Goal: Ask a question

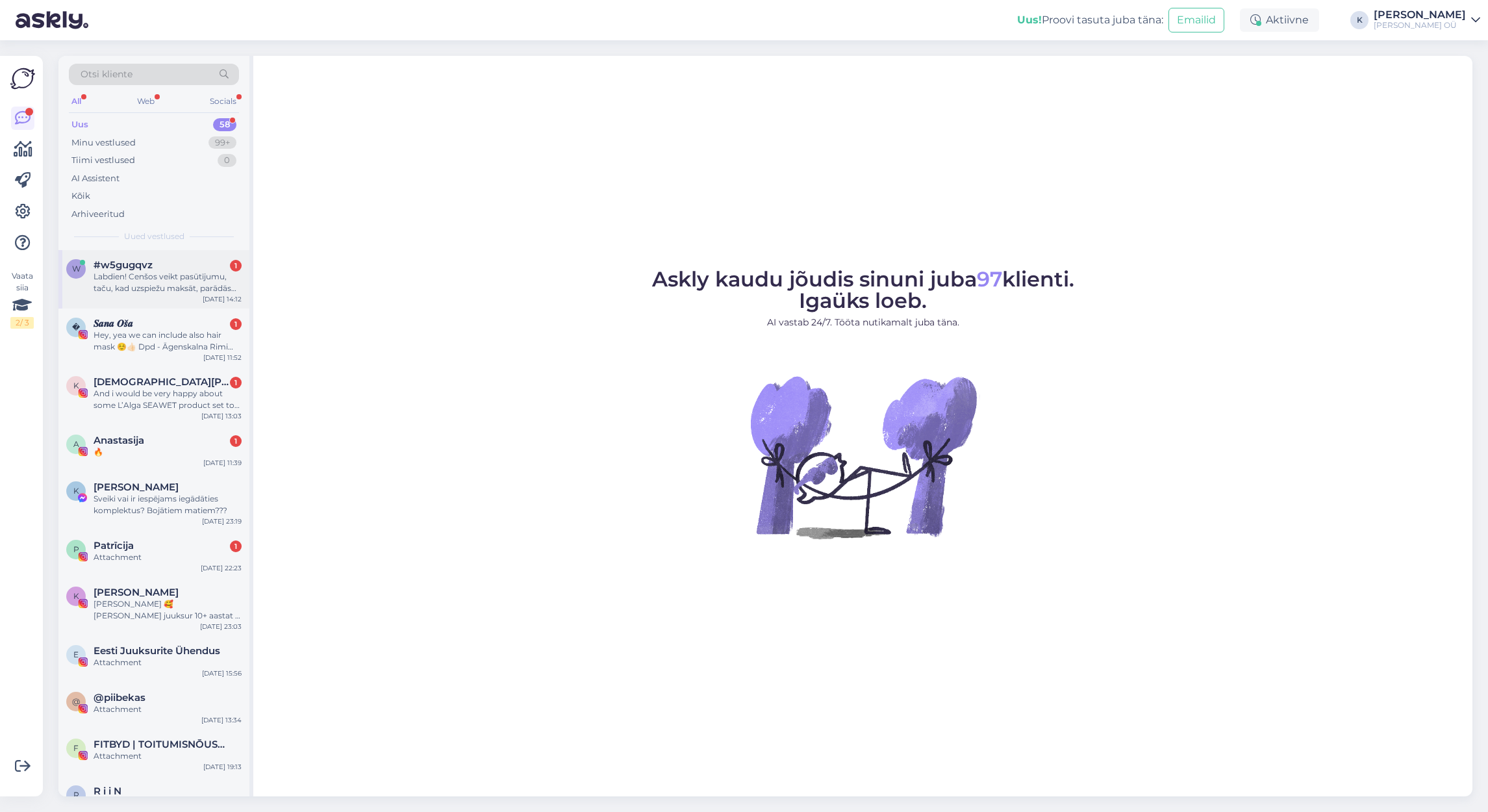
click at [136, 283] on div "Labdien! Cenšos veikt pasūtījumu, taču, kad uzspiežu maksāt, parādās šis uzraks…" at bounding box center [167, 283] width 148 height 24
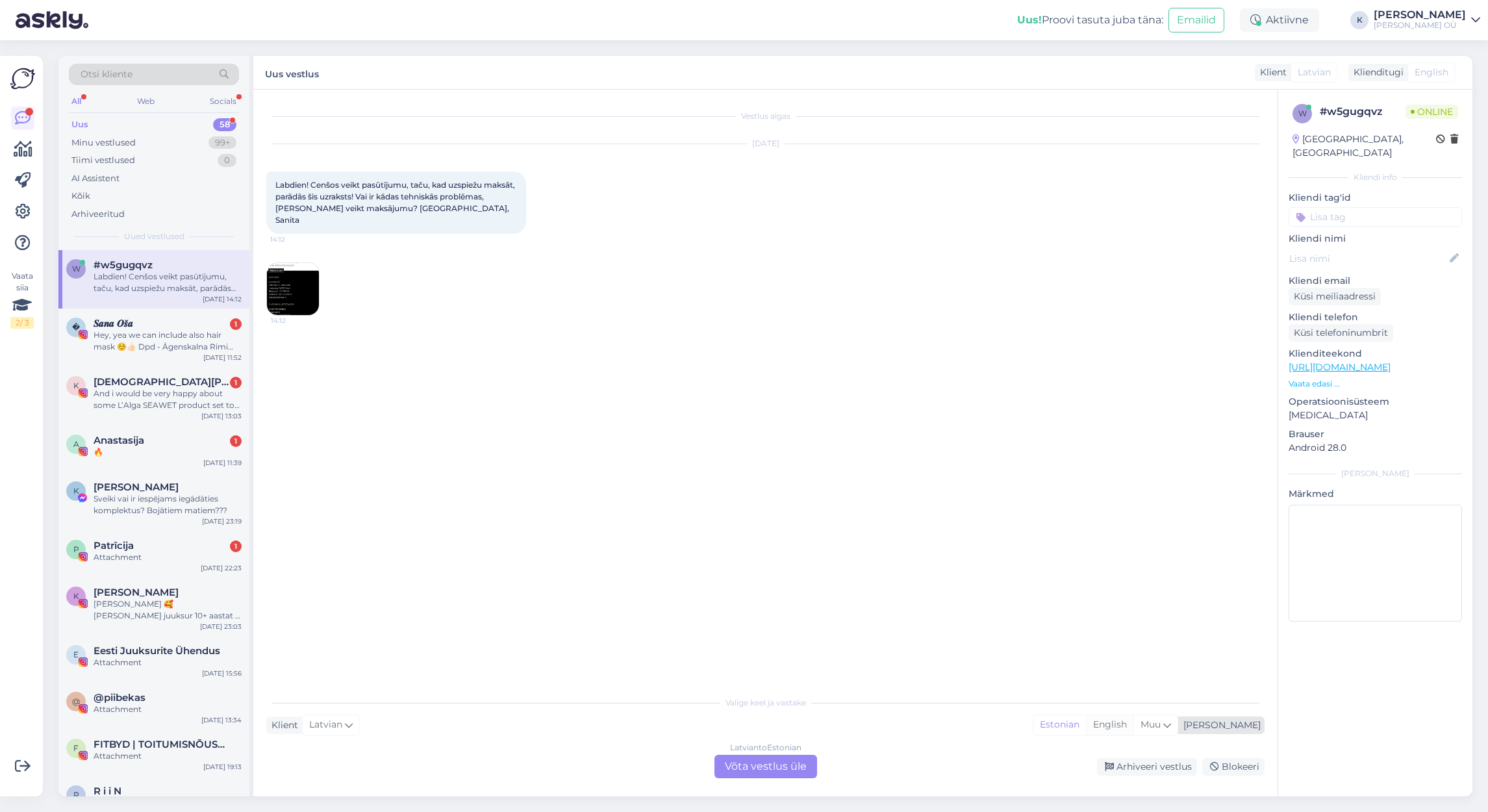
click at [1134, 728] on div "English" at bounding box center [1110, 725] width 48 height 20
click at [288, 279] on img at bounding box center [293, 289] width 52 height 52
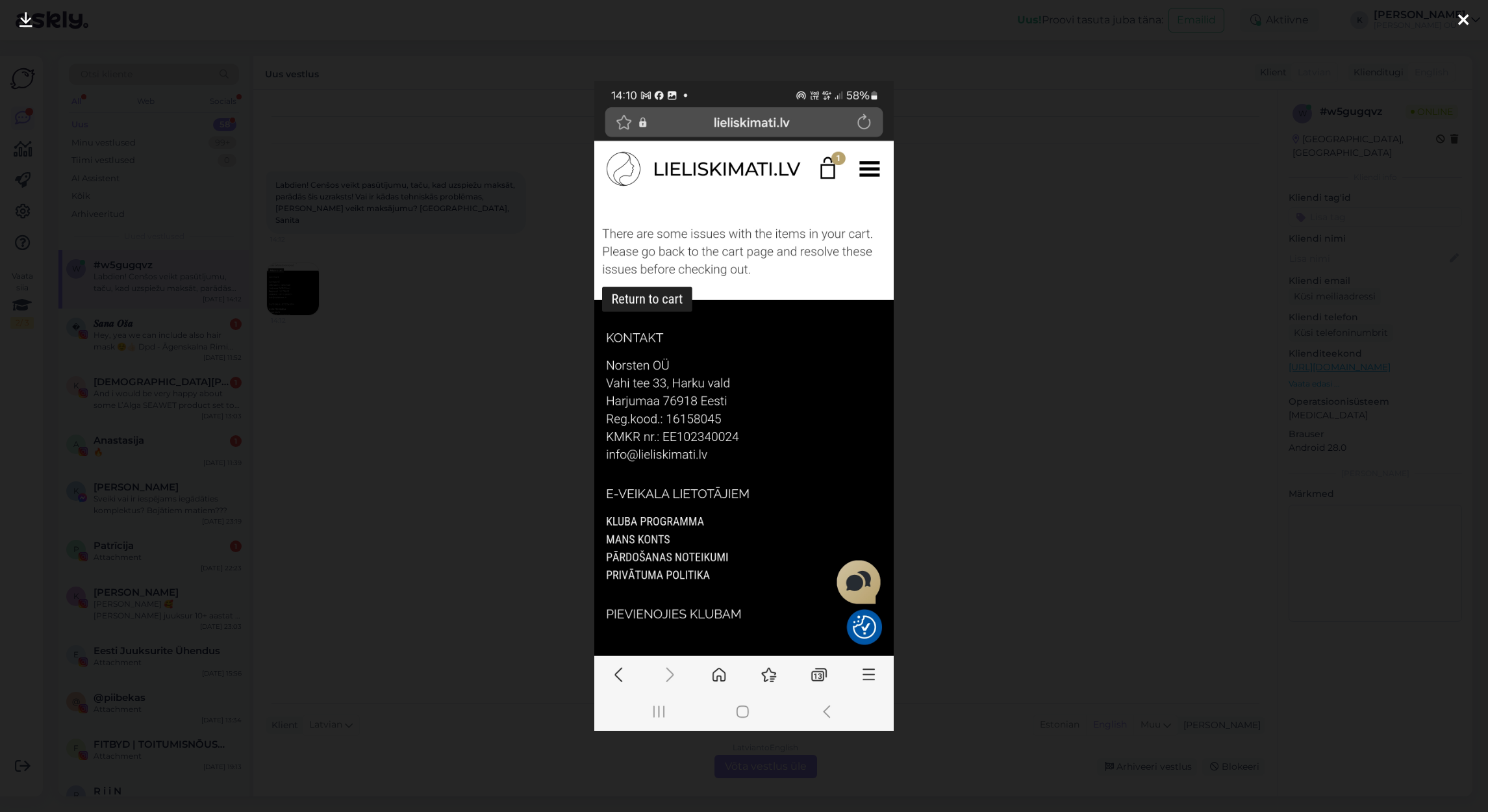
click at [911, 342] on div at bounding box center [744, 406] width 1488 height 812
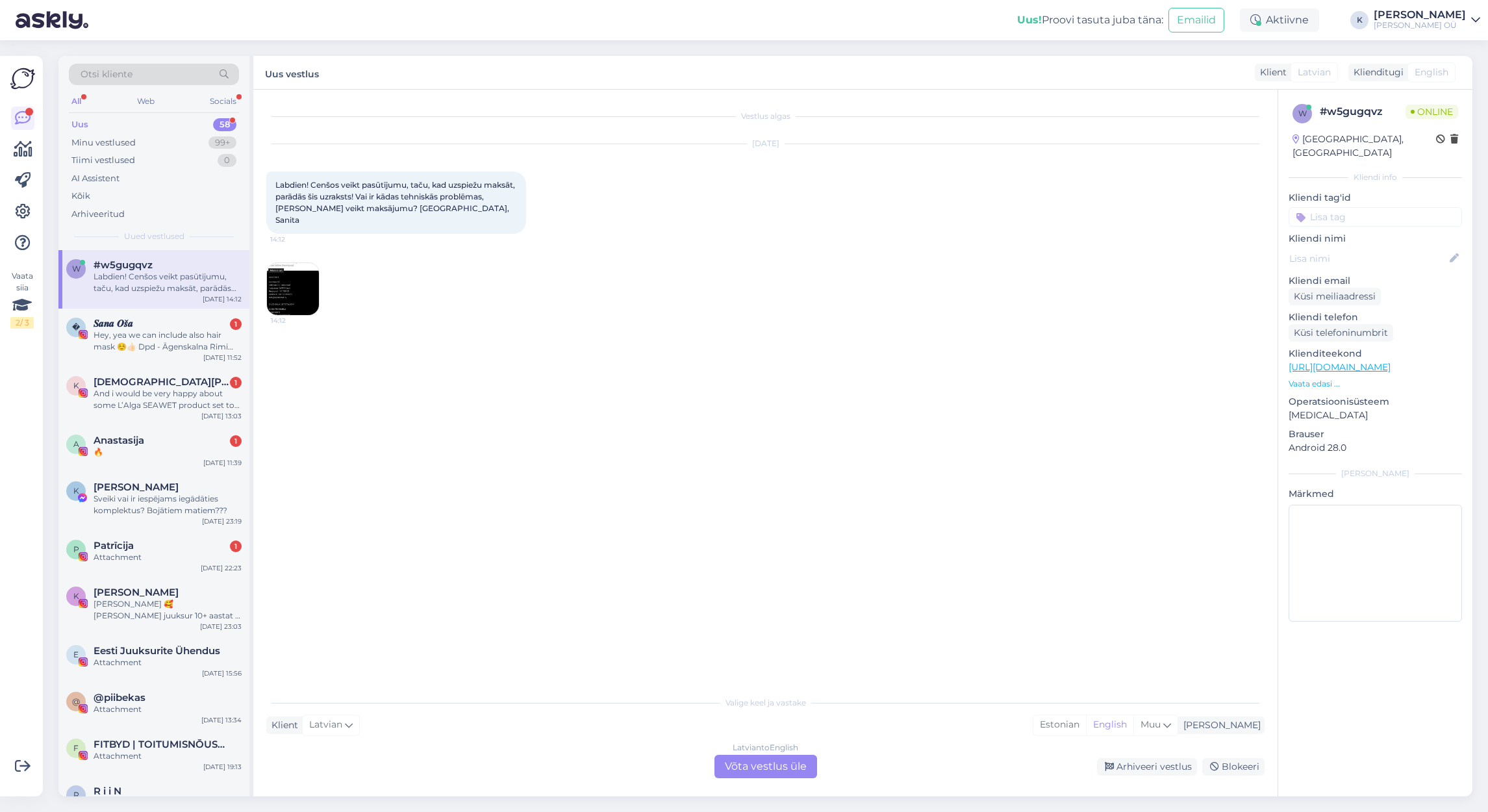
click at [771, 769] on div "Latvian to English Võta vestlus üle" at bounding box center [765, 766] width 102 height 24
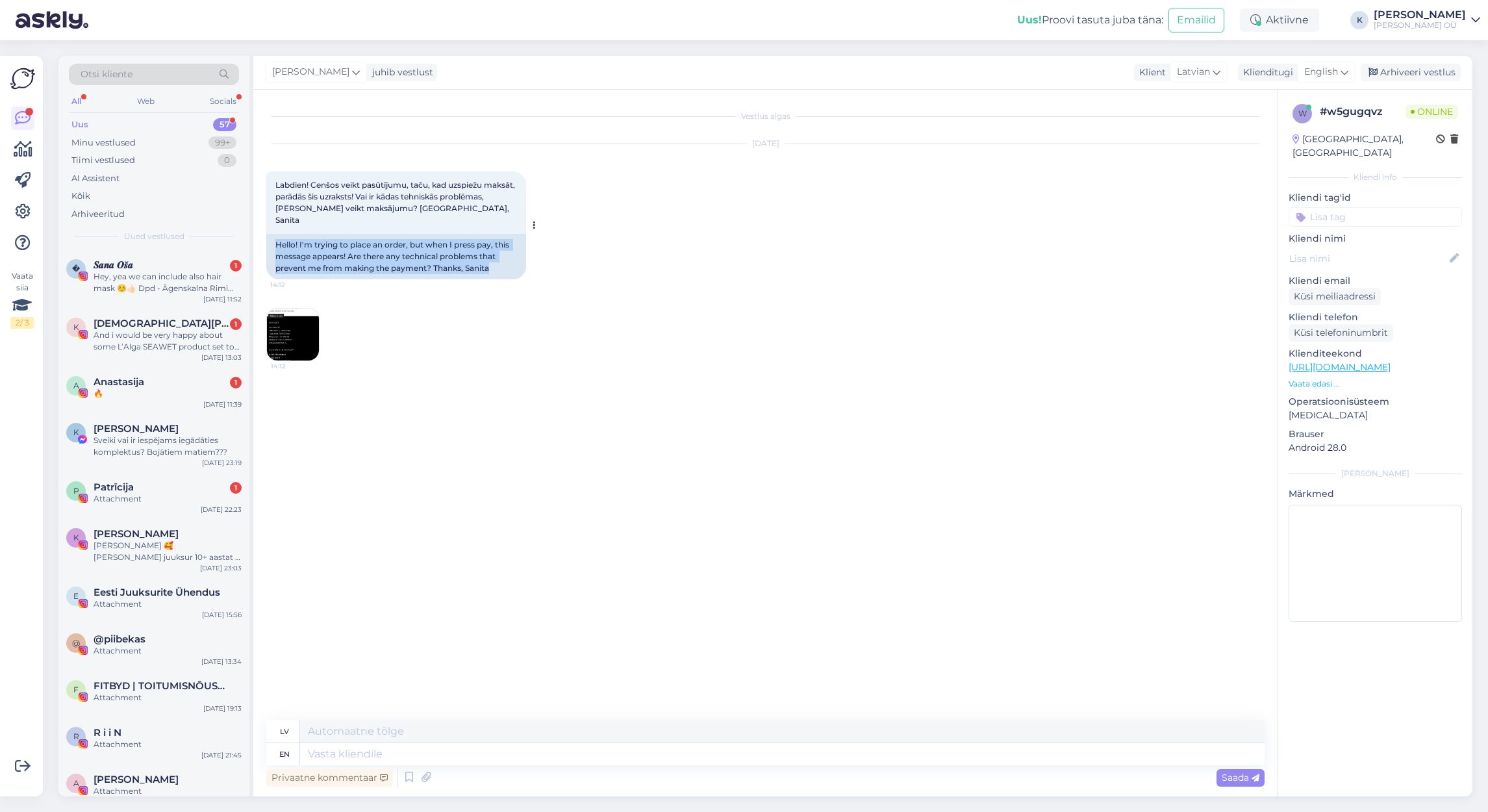
drag, startPoint x: 489, startPoint y: 256, endPoint x: 268, endPoint y: 233, distance: 222.2
click at [268, 234] on div "Hello! I'm trying to place an order, but when I press pay, this message appears…" at bounding box center [396, 257] width 260 height 46
click at [305, 247] on div "Hello! I'm trying to place an order, but when I press pay, this message appears…" at bounding box center [396, 257] width 260 height 46
click at [340, 754] on textarea at bounding box center [781, 753] width 964 height 22
type textarea "Hi,"
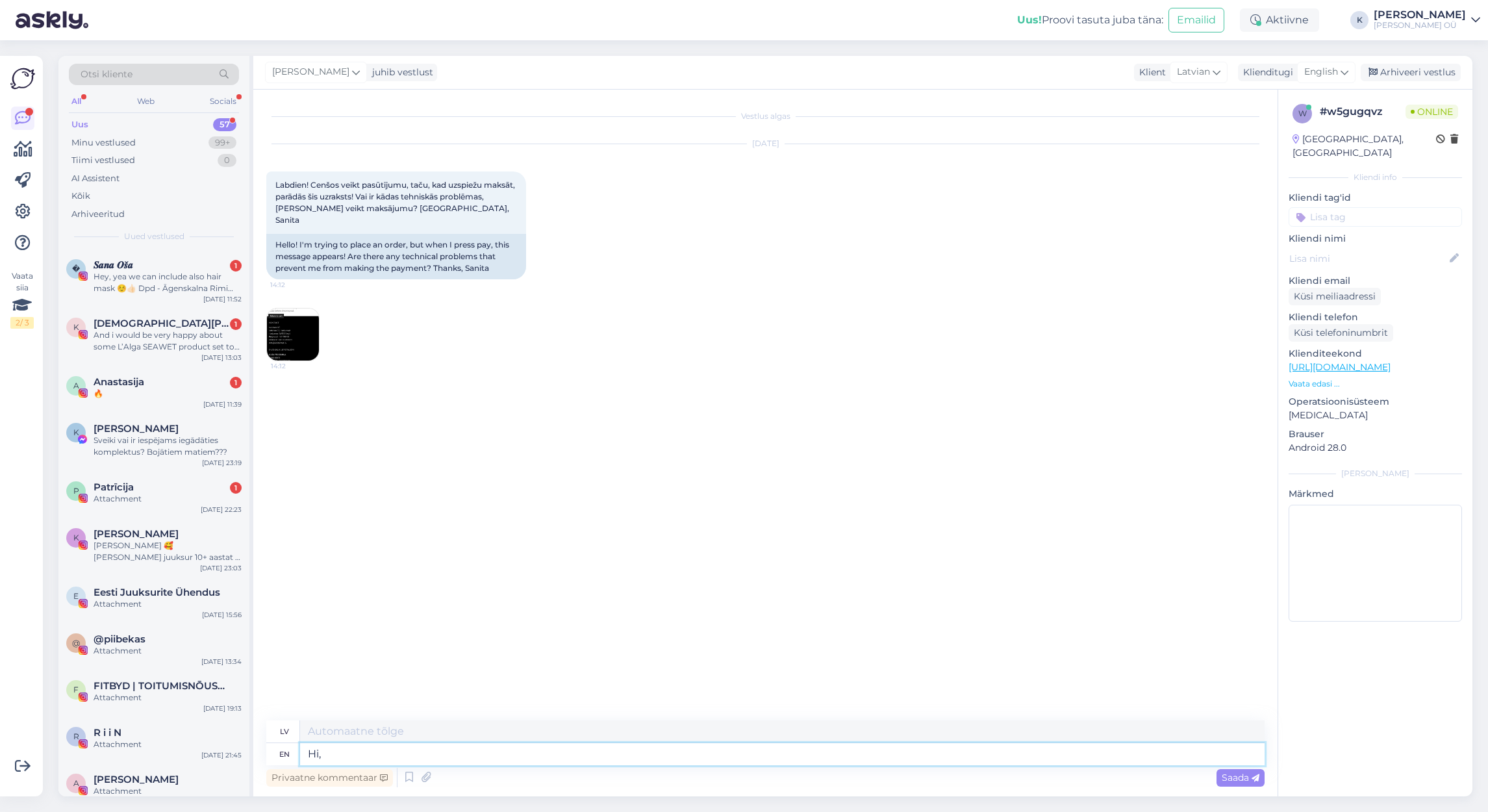
type textarea "Sveiki,"
type textarea "Hi, Thank you"
type textarea "Sveiki, paldies"
type textarea "Hi, Thank you for"
type textarea "Sveiki, paldies par"
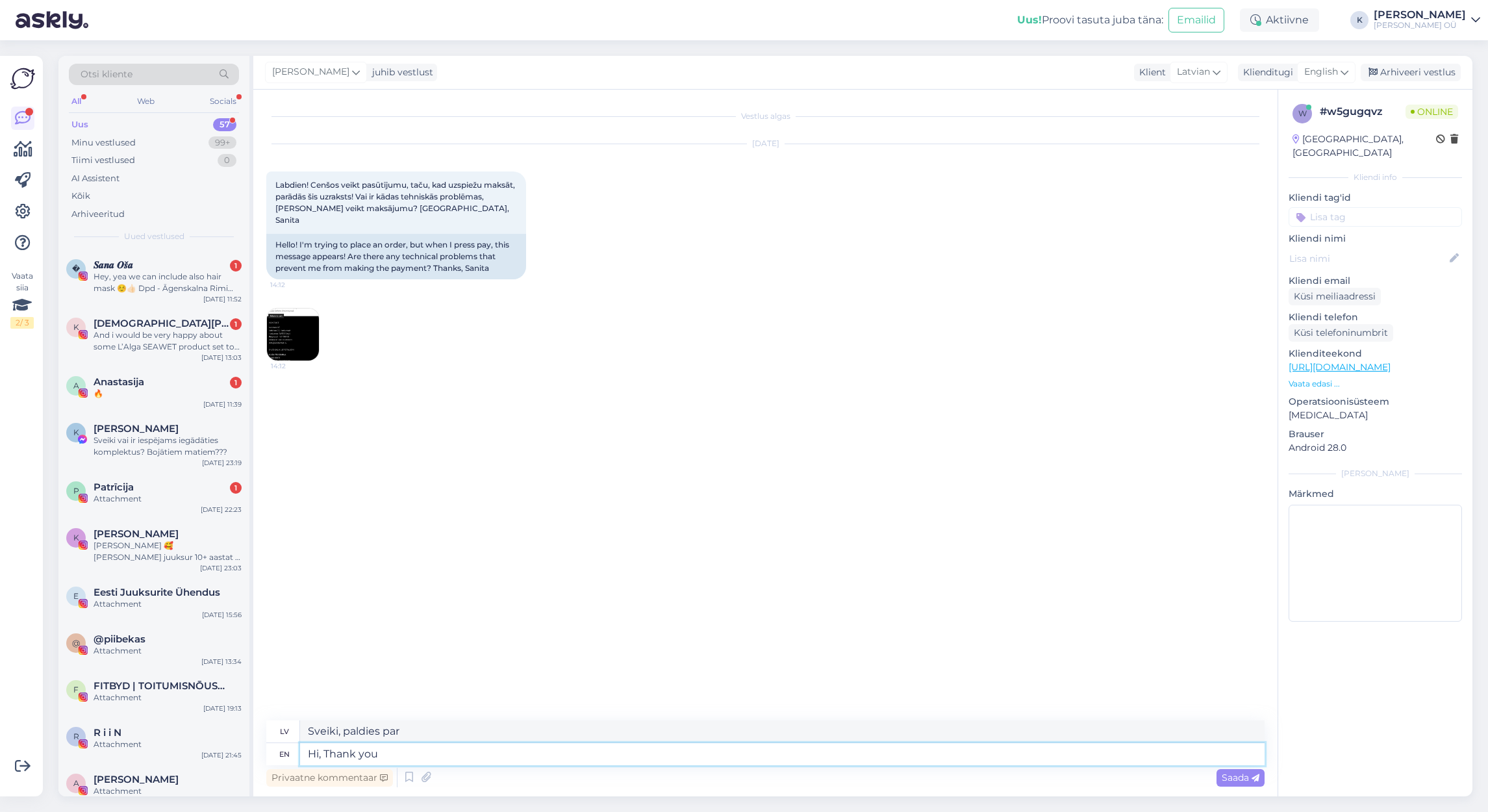
type textarea "Hi, Thank you"
type textarea "Sveiki, paldies"
type textarea "Hi, Thank you for i"
type textarea "Sveiki, paldies par"
type textarea "Hi, Thank you for informing."
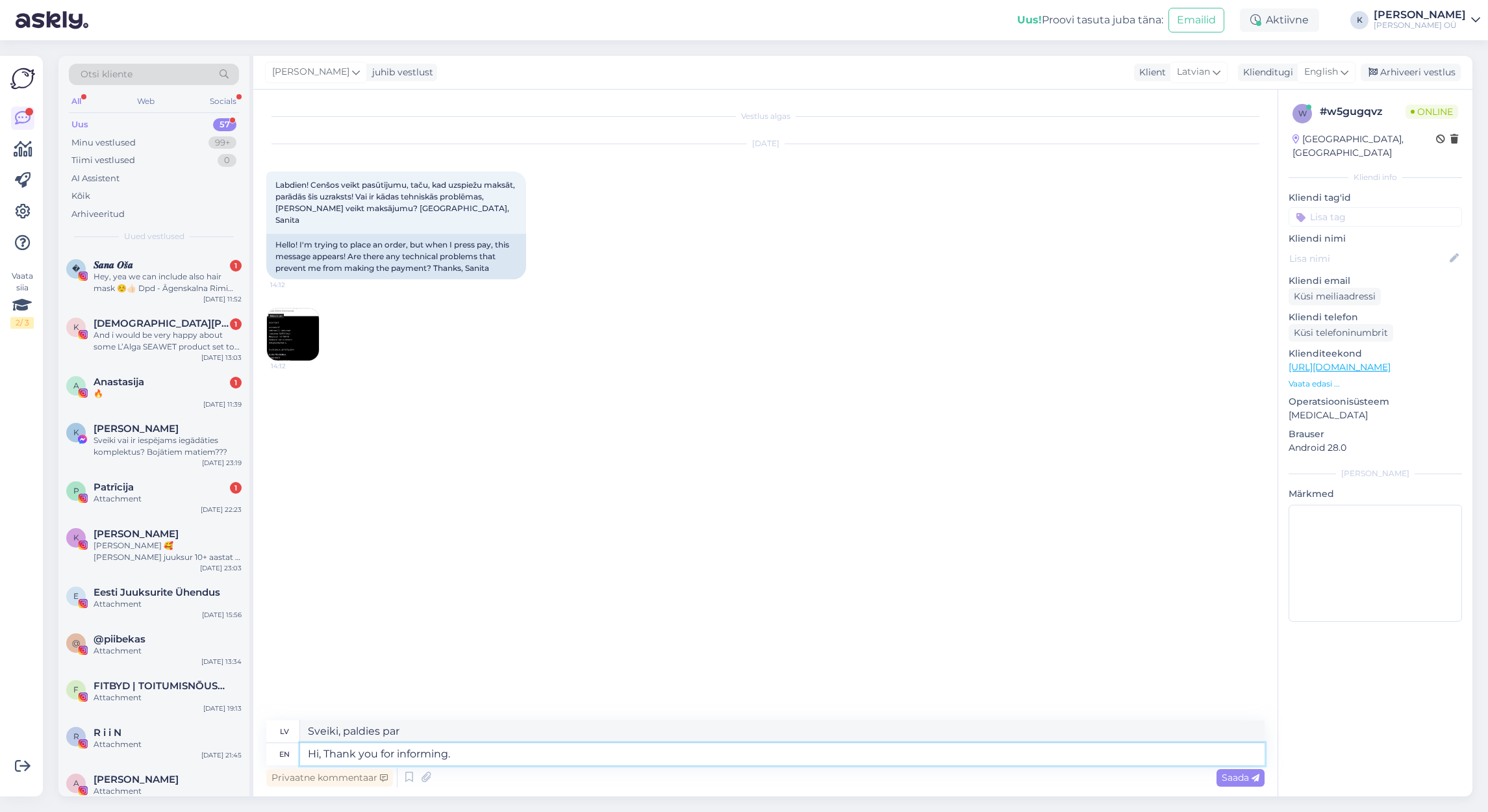
type textarea "Sveiki, paldies par informēšanu."
type textarea "Hi, Thank you for informing. There"
type textarea "Sveiki, paldies par informāciju. Lūk."
type textarea "Hi, Thank you for informing. There shouldn't b"
type textarea "Sveiki! Paldies par informāciju. Tam nevajadzētu būt."
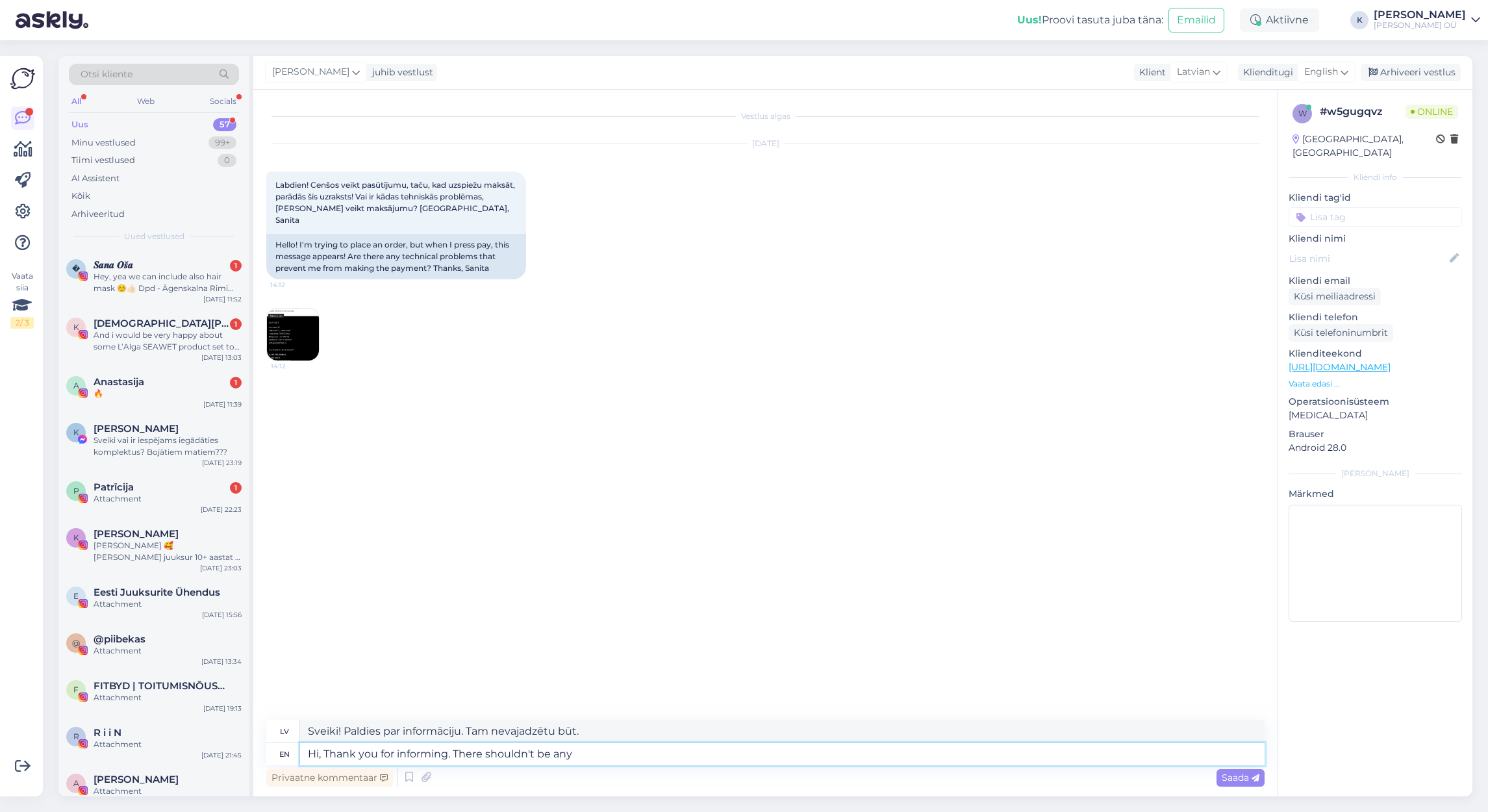
type textarea "Hi, Thank you for informing. There shouldn't be any t"
type textarea "Sveiki! Paldies par informāciju. [PERSON_NAME] nevajadzētu būt."
type textarea "Hi, Thank you for informing. There shouldn't be any technical u"
type textarea "Sveiki! Paldies par informāciju. Nevajadzētu būt nekādām tehniskām problēmām."
type textarea "Hi, Thank you for informing. There shouldn't be any technical issues"
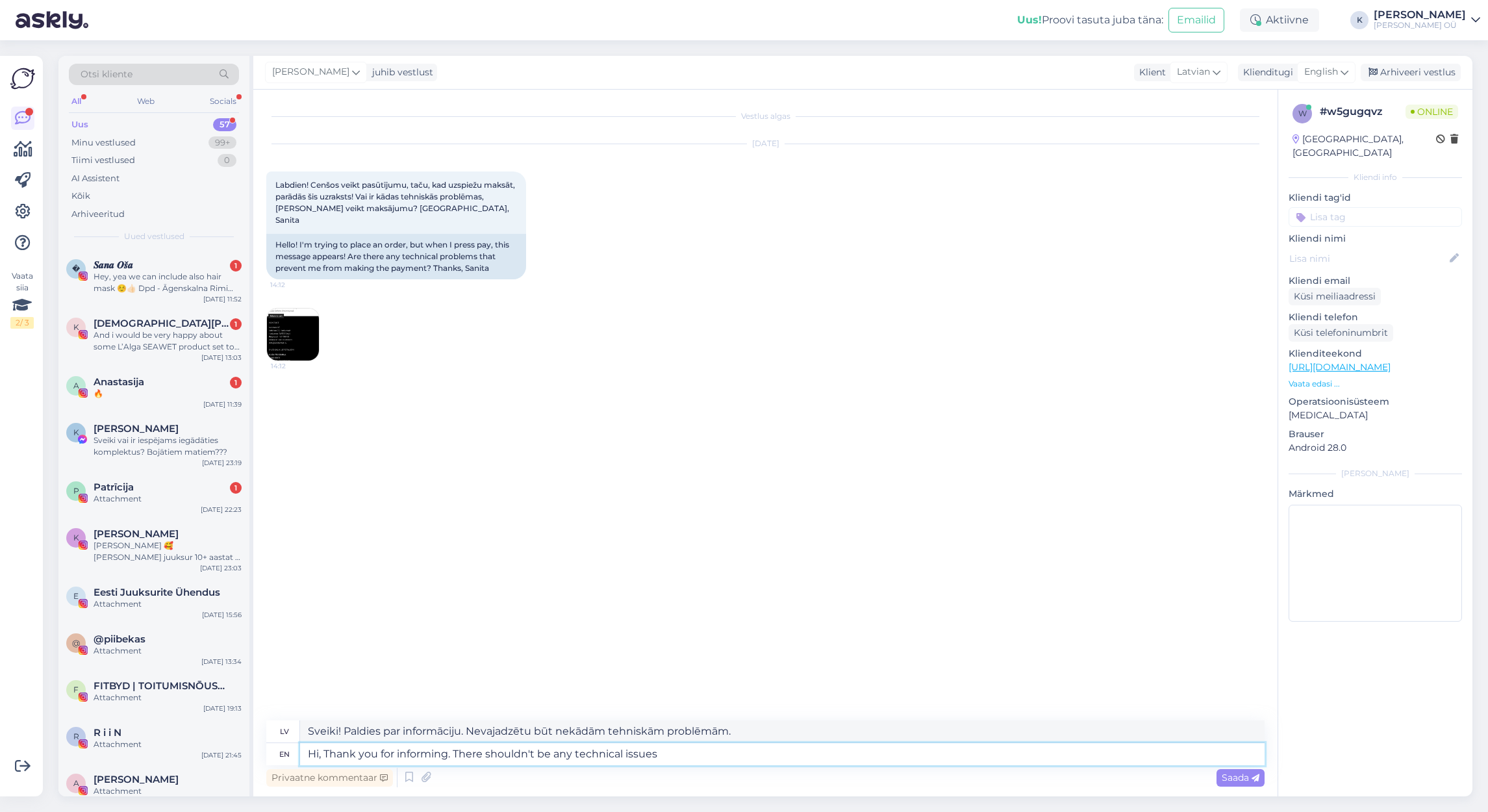
type textarea "Sveiki! Paldies par informāciju. Tehniskām problēmām nevajadzētu būt."
type textarea "Hi, Thank you for informing. There shouldn't be any technical issues as far"
type textarea "Sveiki! Paldies par informāciju. Tehniskām problēmām nevajadzētu rasties."
type textarea "Hi, Thank you for informing. There shouldn't be any technical issues as far w"
type textarea "Sveiki! Paldies par informāciju. Pagaidām nevajadzētu būt nekādām tehniskām pro…"
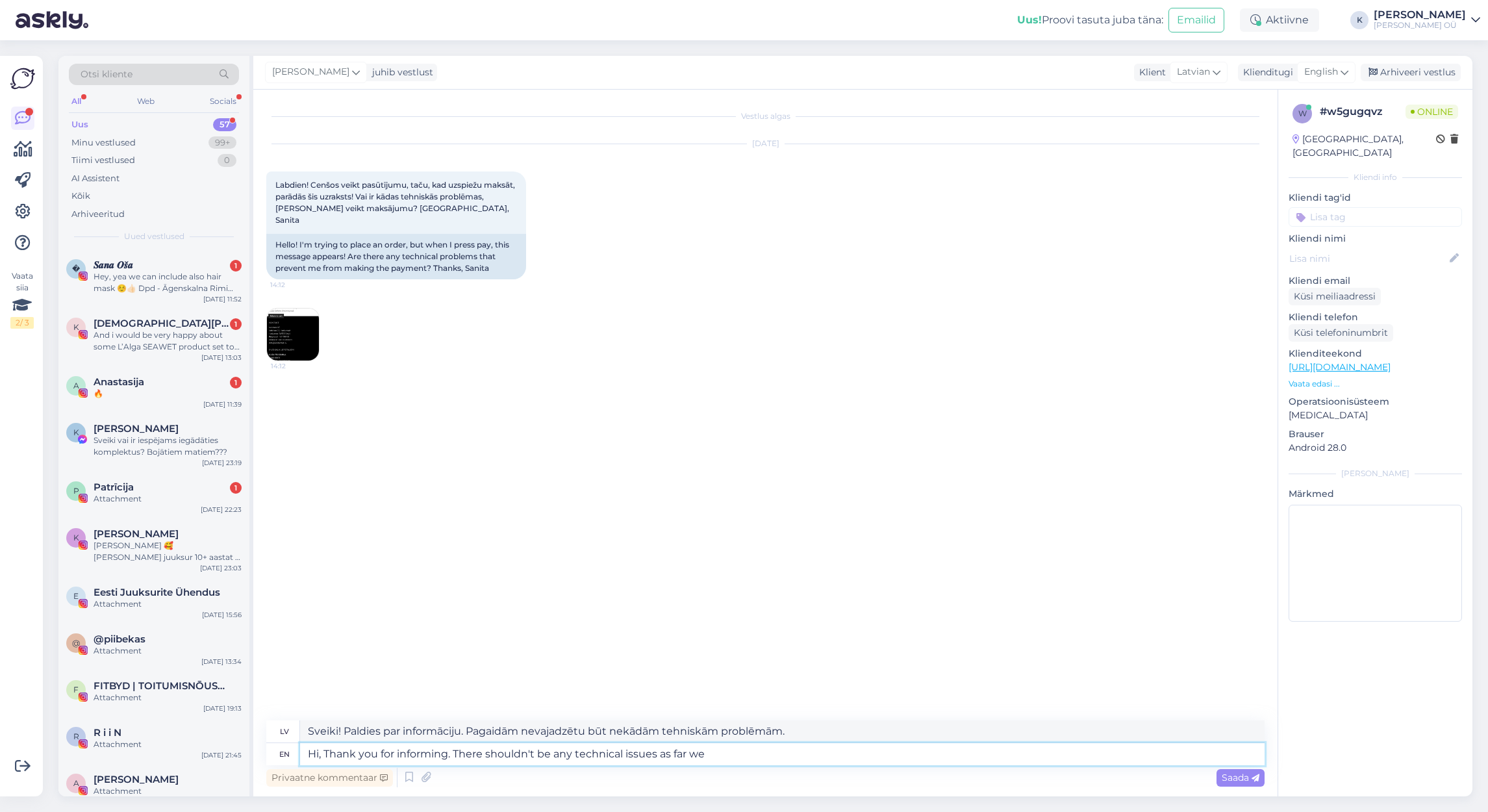
type textarea "Hi, Thank you for informing. There shouldn't be any technical issues as far we k"
type textarea "Sveiki! Paldies par informāciju. Līdz šim brīdim nevajadzētu būt nekādām tehnis…"
type textarea "Hi, Thank you for informing. There shouldn't be any technical issues as far we …"
type textarea "Sveiki! Paldies par informāciju. Cik mums know..."
type textarea "Hi, Thank you for informing. There shouldn't be any technical issues as far we …"
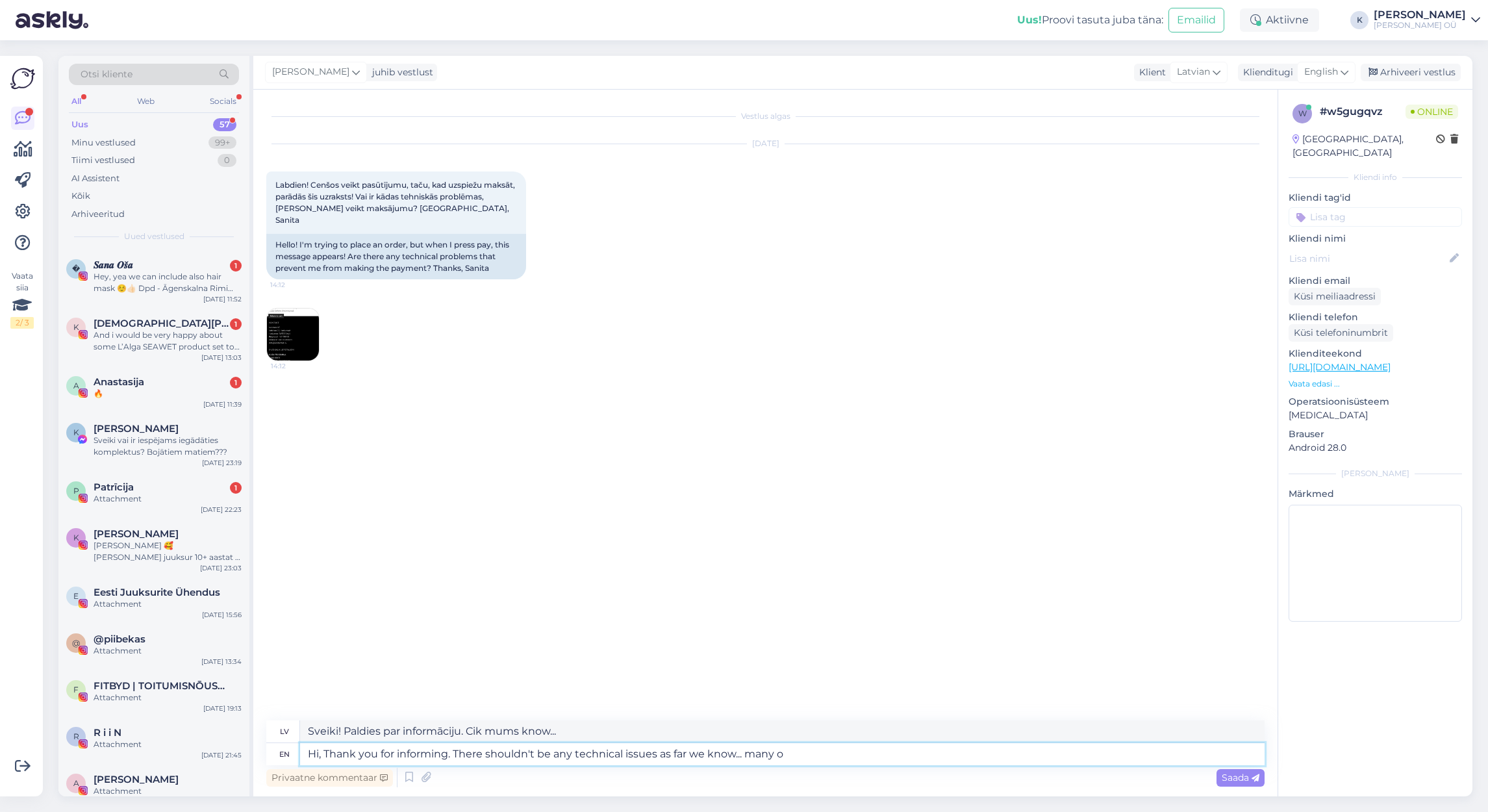
type textarea "Sveiki! Paldies par informāciju. Cik mums know... daudzas..."
type textarea "Hi, Thank you for informing. There shouldn't be any technical issues as far we …"
type textarea "Sveiki! Paldies par informāciju. Cik mums know... daudzi pasūtījumi"
type textarea "Hi, Thank you for informing. There shouldn't be any technical issues as far we …"
type textarea "Sveiki! Paldies par informāciju. Cik mums know... daudzi pasūtījumi ir veikti."
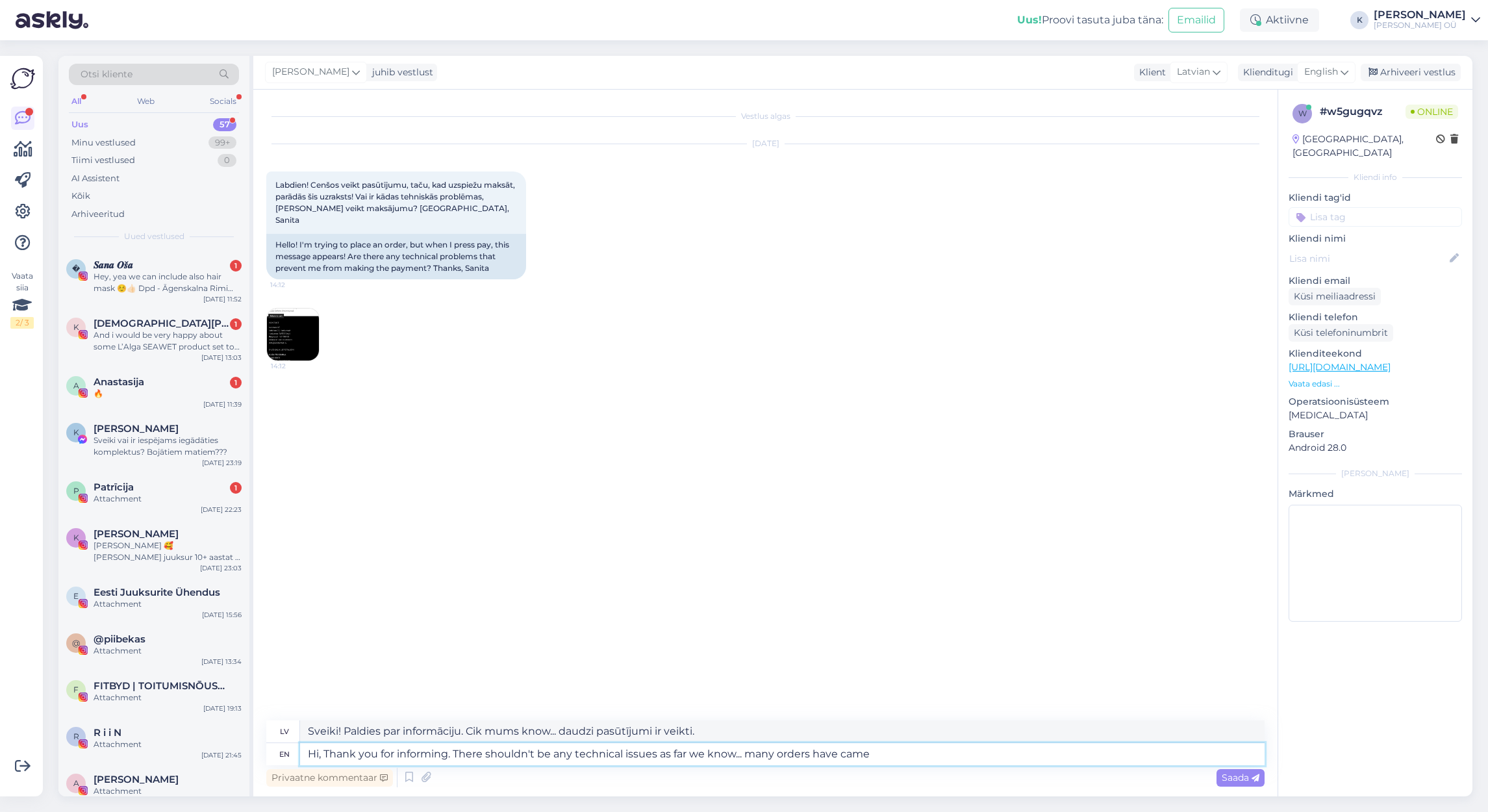
type textarea "Hi, Thank you for informing. There shouldn't be any technical issues as far we …"
type textarea "Sveiki! Paldies par informāciju. Cik mums know... daudzi pasūtījumi ir saņemti."
type textarea "Hi, Thank you for informing. There shouldn't be any technical issues as far we …"
type textarea "Sveiki! Paldies par informāciju. Cik mums know... daudzi pasūtījumi ir pieņemti."
type textarea "Hi, Thank you for informing. There shouldn't be any technical issues as far we …"
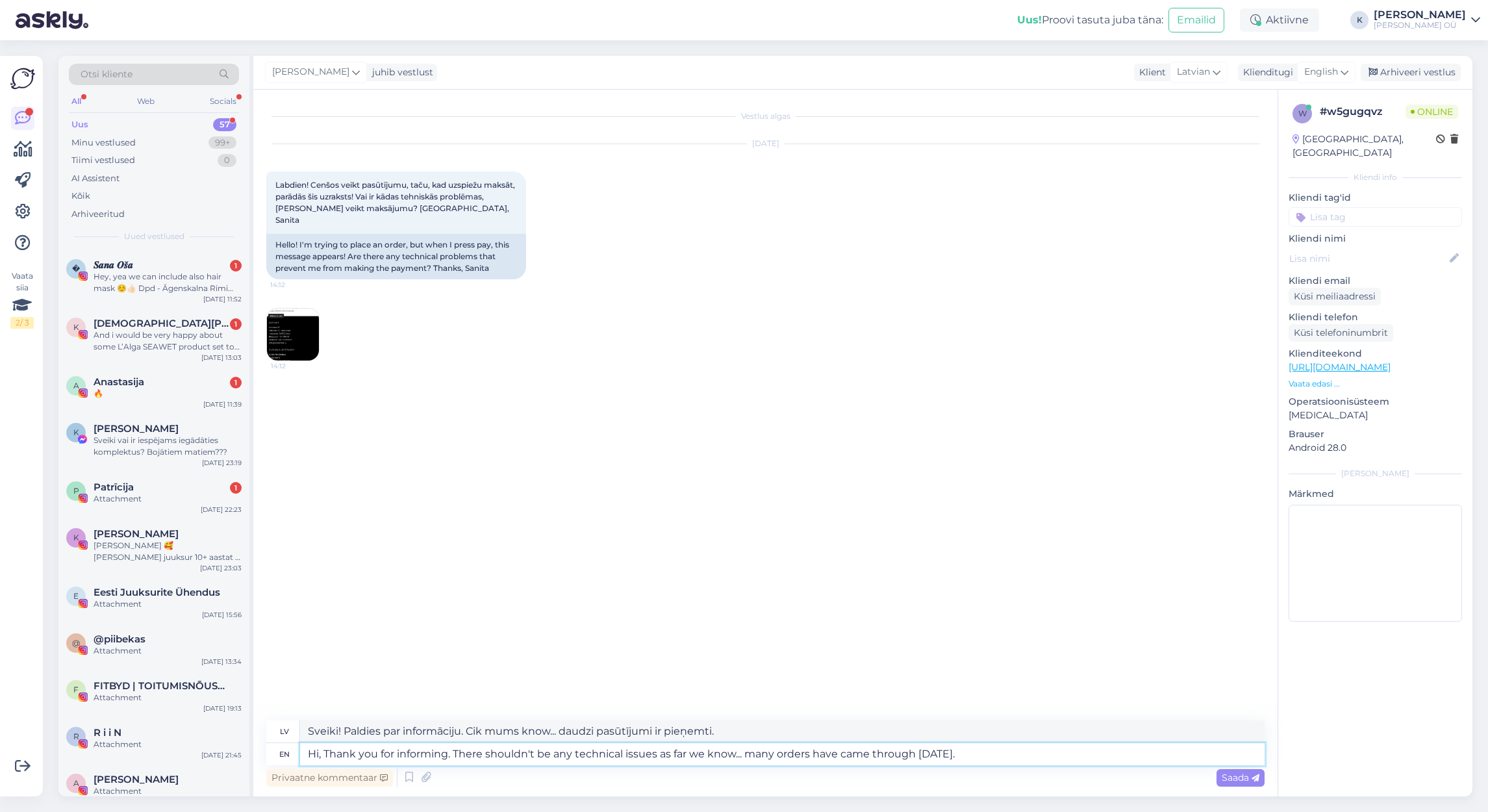
type textarea "Sveiki! Paldies par informāciju. Cik mums know... šodien ir saņemti daudzi pasū…"
type textarea "Hi, Thank you for informing. There shouldn't be any technical issues as far we …"
click at [1233, 779] on span "Saada" at bounding box center [1241, 777] width 38 height 12
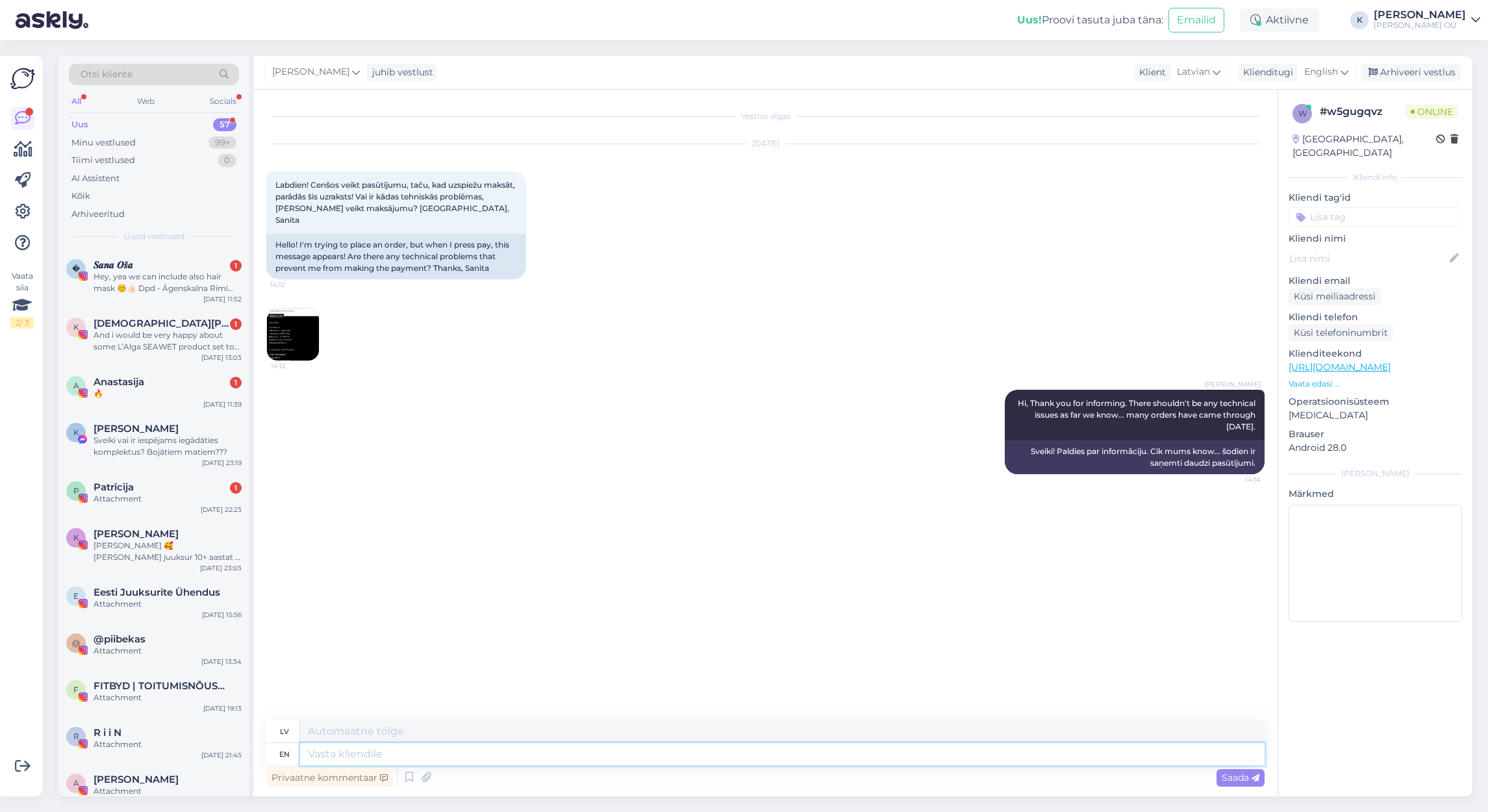
click at [705, 763] on textarea at bounding box center [781, 753] width 964 height 22
type textarea "But w"
type textarea "Bet"
type textarea "B"
type textarea "Could yo"
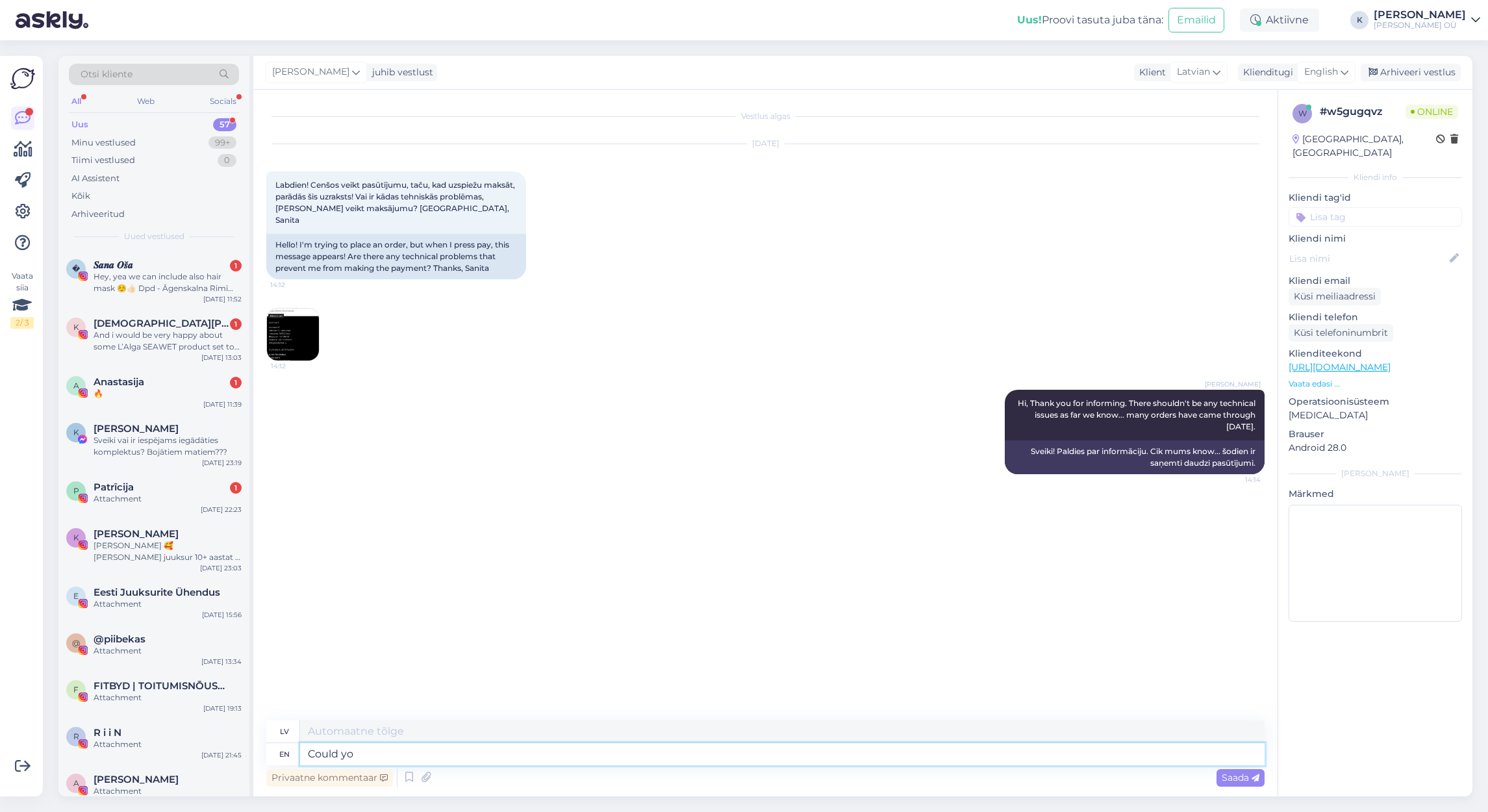
type textarea "Varētu"
type textarea "Could you p"
type textarea "Vai jūs varētu"
type textarea "Could you please"
type textarea "Vai jūs, lūdzu, varētu"
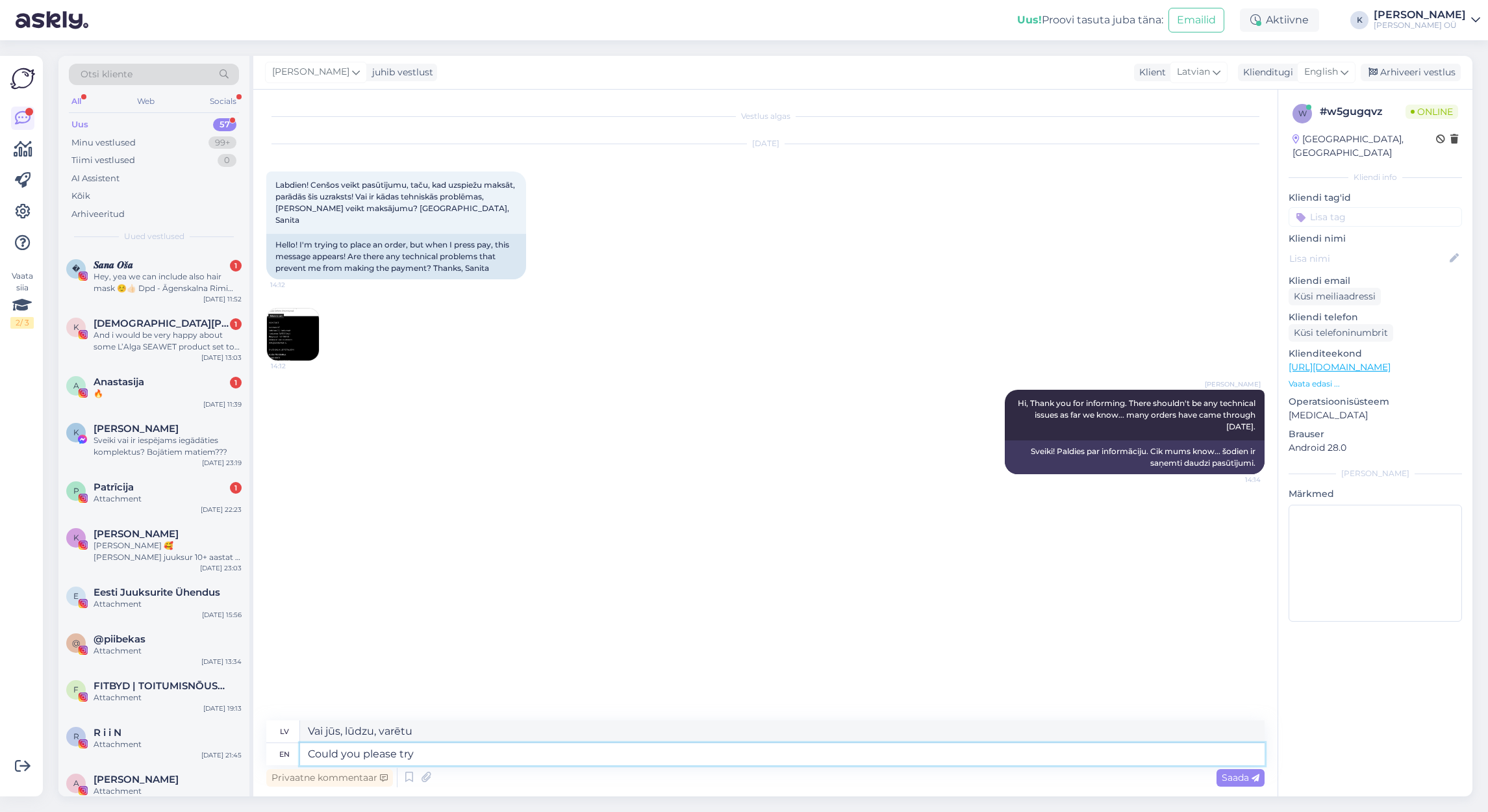
type textarea "Could you please try"
type textarea "Vai jūs, lūdzu, varētu mēģināt?"
type textarea "Could you please try again a"
type textarea "Vai jūs, lūdzu, varētu mēģināt vēlreiz?"
type textarea "Could you please try again after"
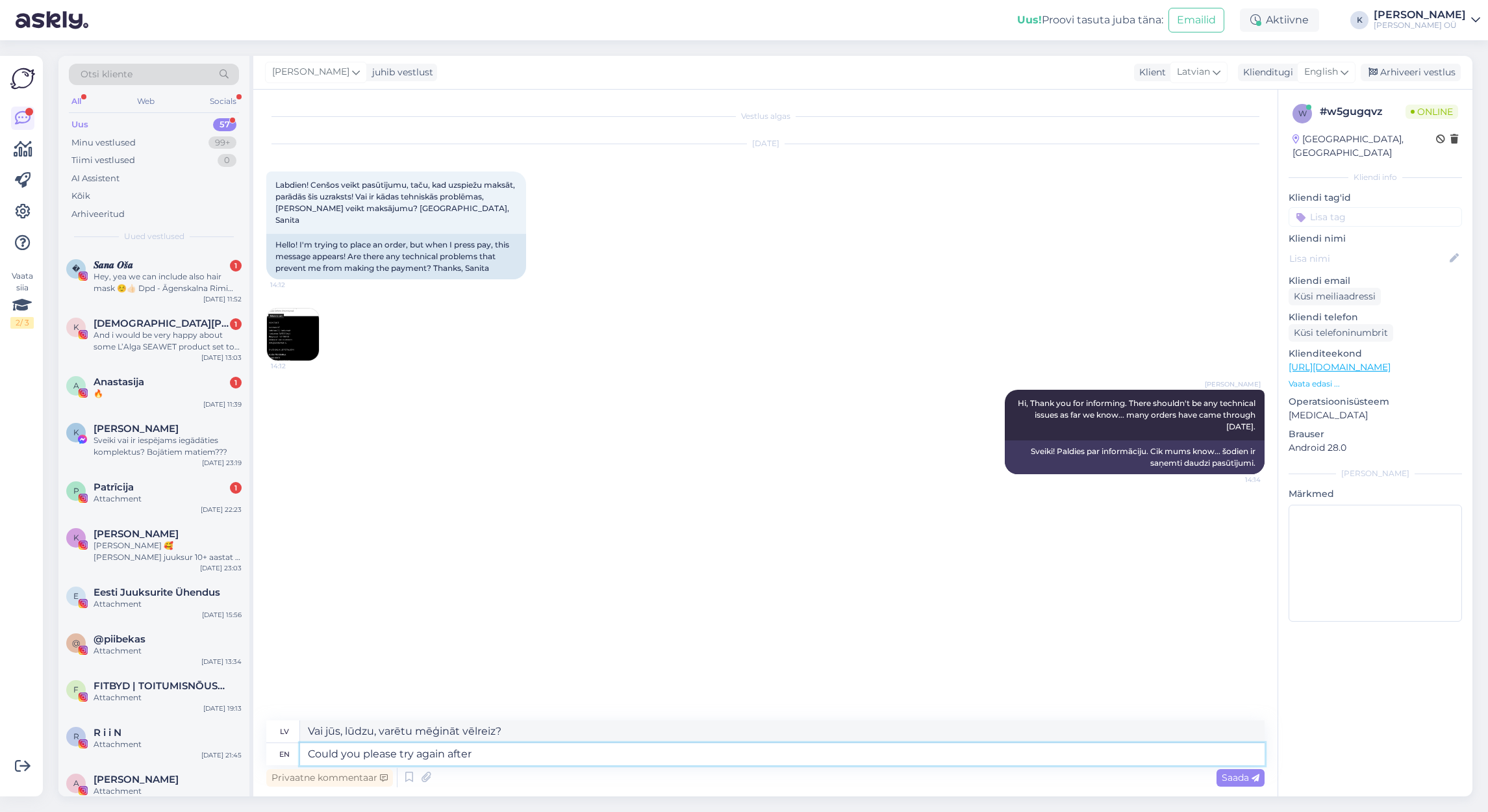
type textarea "Vai jūs, lūdzu, varētu mēģināt vēlreiz pēc tam"
type textarea "Could you please try again after 5 m"
type textarea "Vai jūs, lūdzu, varētu mēģināt vēlreiz pēc 5?"
type textarea "Could you please try again after 5 minutes p"
type textarea "Vai jūs, lūdzu, varētu mēģināt vēlreiz pēc 5 minūtēm?"
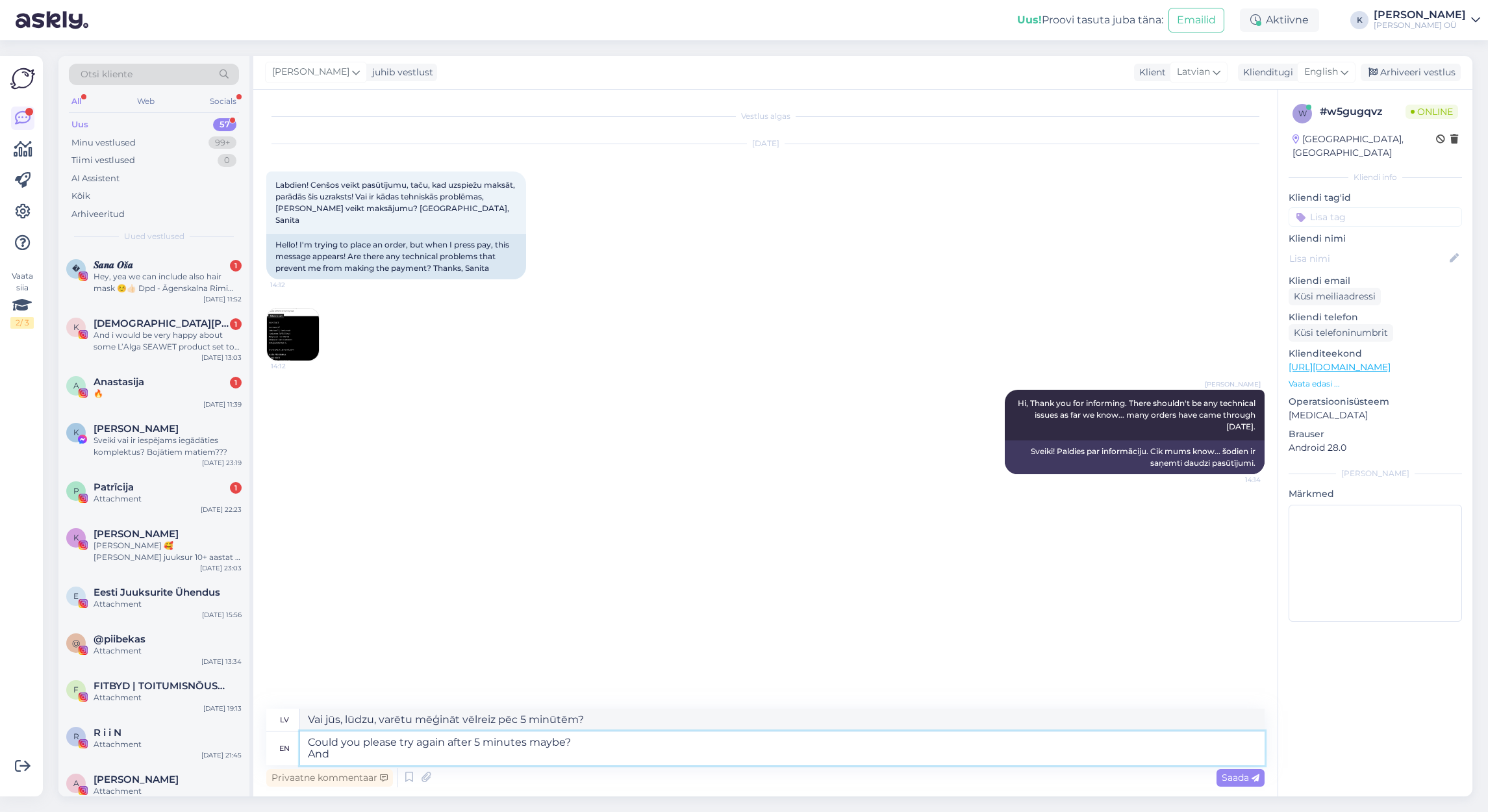
type textarea "Could you please try again after 5 minutes maybe? And c"
type textarea "Vai jūs, lūdzu, varētu mēģināt vēlreiz pēc 5 minūtēm? Un"
type textarea "Could you please try again after 5 minutes maybe? And check i"
type textarea "Vai jūs, lūdzu, varētu mēģināt vēlreiz pēc 5 minūtēm? Un pārbaudiet i"
type textarea "Could you please try again after 5 minutes maybe? And check"
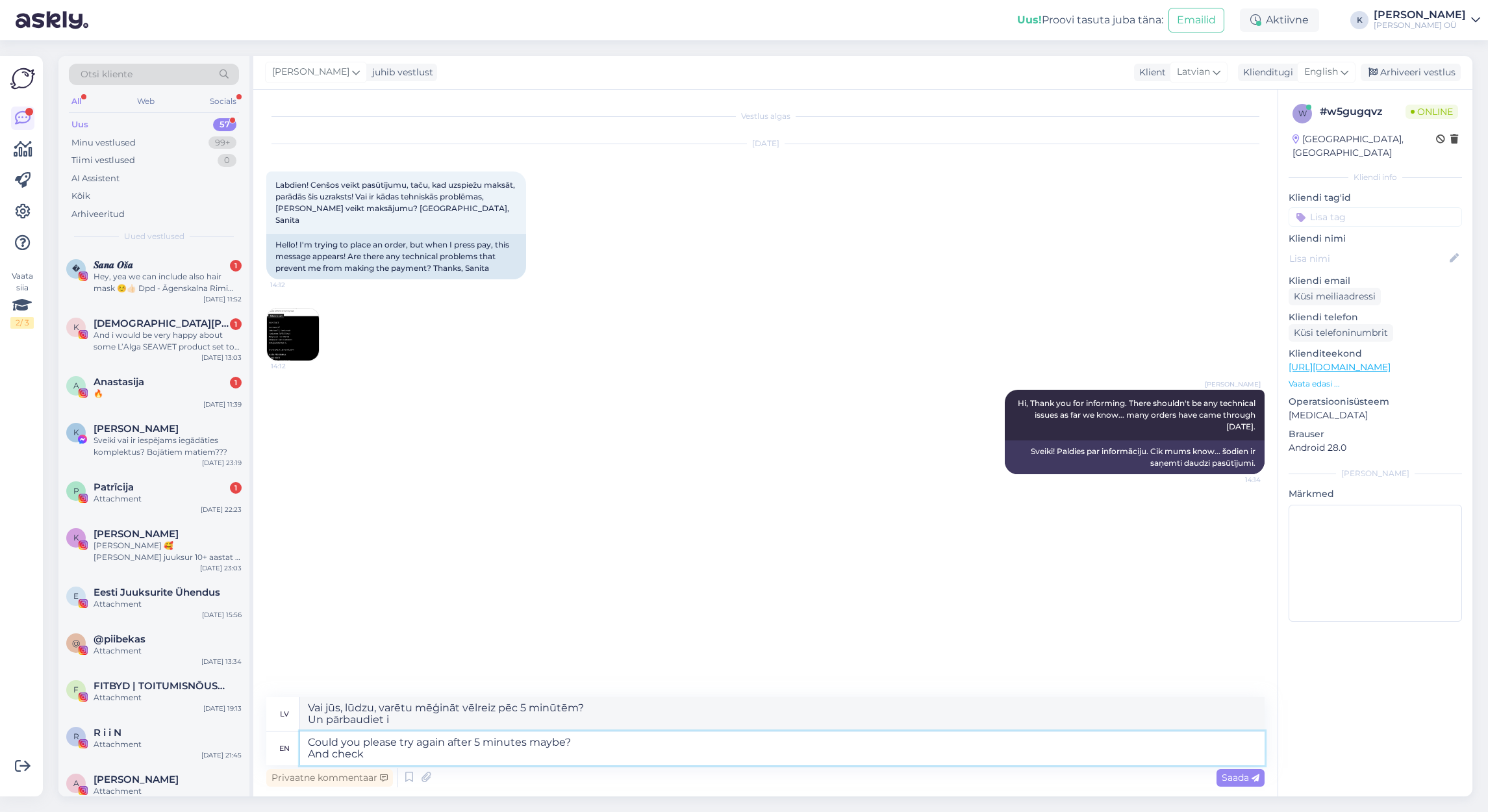
type textarea "Vai jūs, lūdzu, varētu mēģināt vēlreiz pēc 5 minūtēm? Un pārbaudiet."
type textarea "Could you please try again after 5 minutes maybe?"
type textarea "Vai jūs, lūdzu, varētu mēģināt vēlreiz pēc 5 minūtēm? Un"
type textarea "Could you please try again after 5 minutes maybe?"
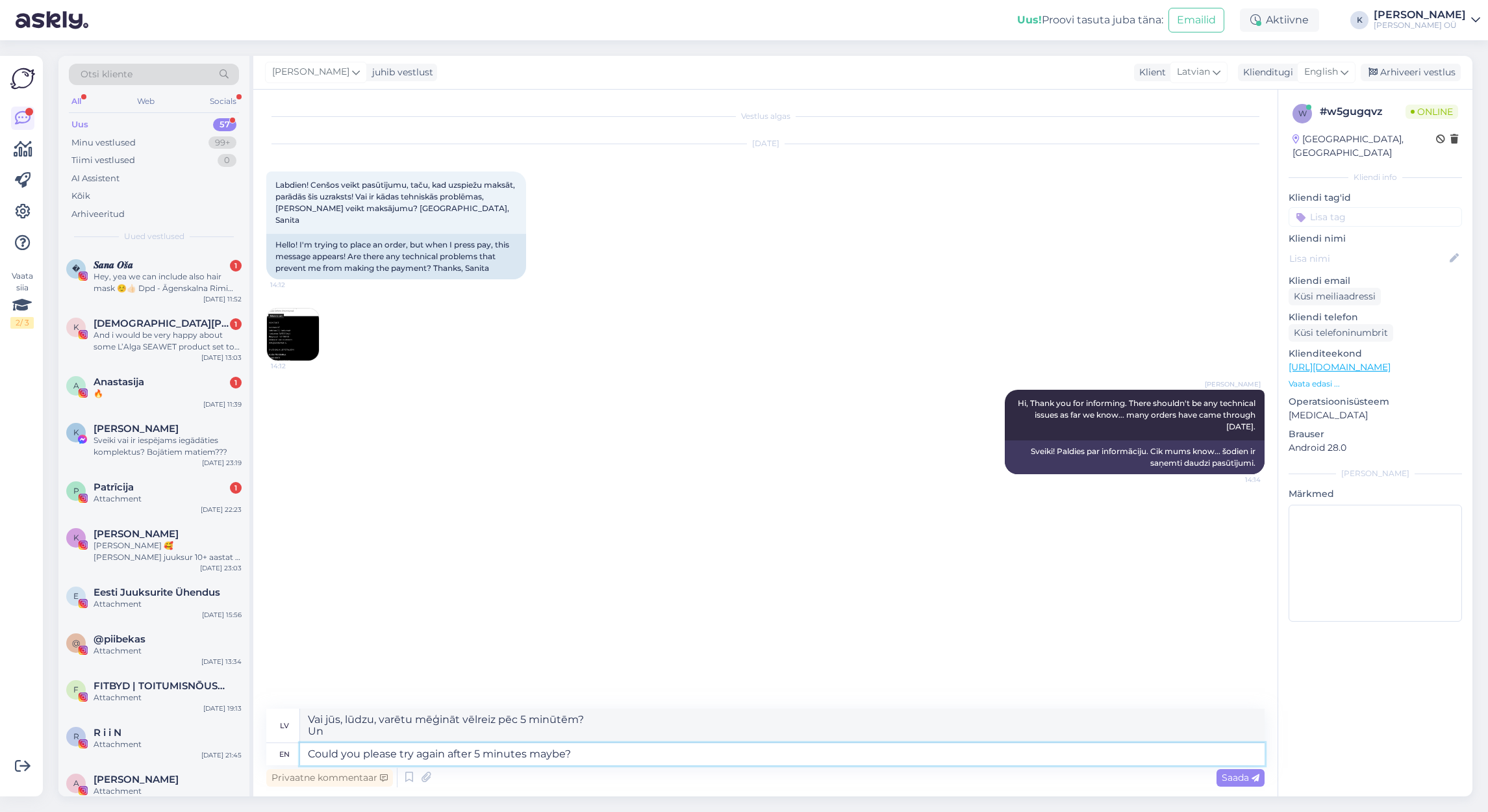
type textarea "Varbūt varētu mēģināt vēlreiz pēc 5 minūtēm?"
type textarea "Could you please try again after 5 minutes maybe?"
click at [1234, 780] on span "Saada" at bounding box center [1241, 777] width 38 height 12
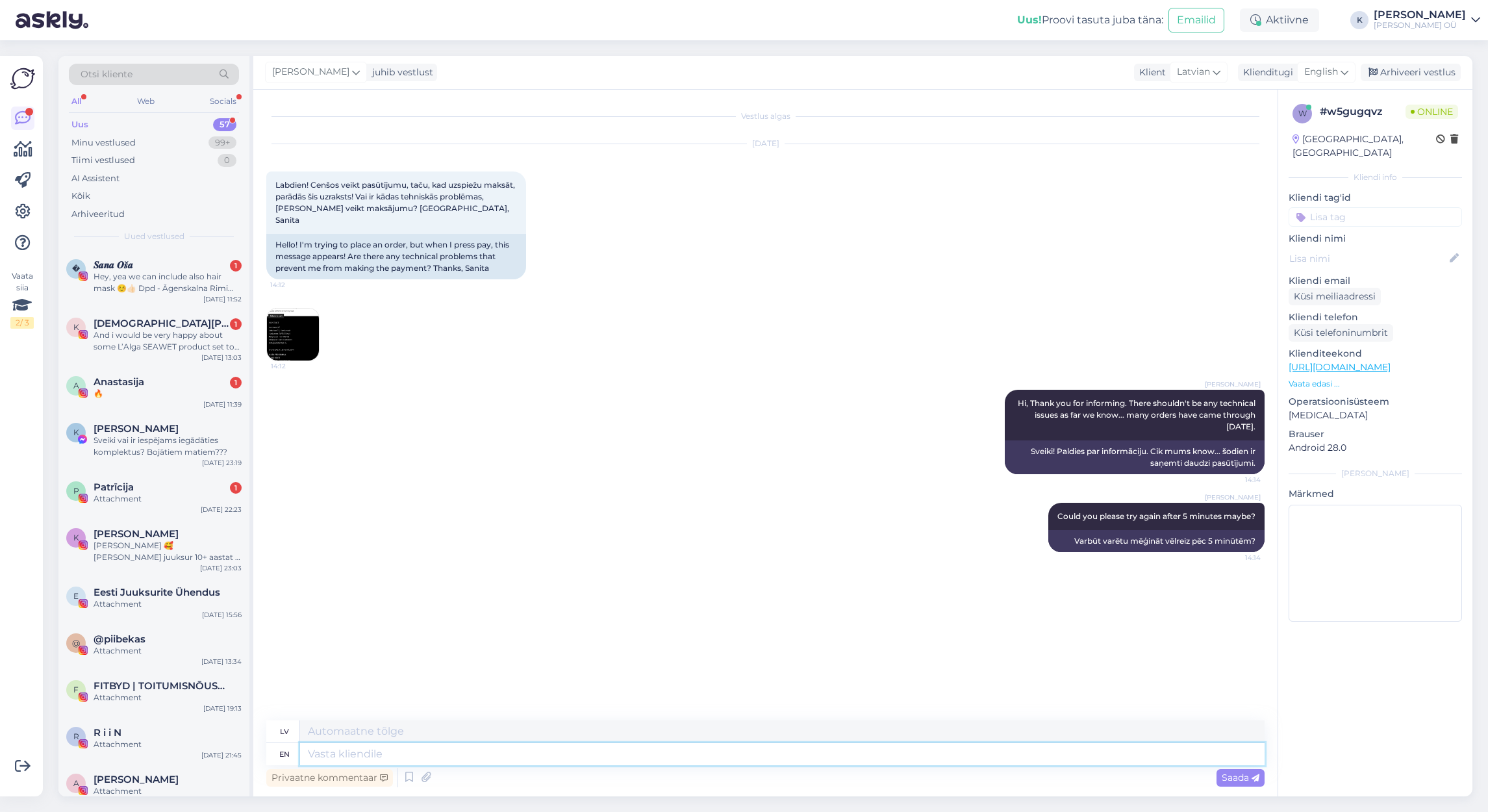
click at [372, 754] on textarea at bounding box center [781, 753] width 964 height 22
type textarea "We"
type textarea "Mēs"
type textarea "We will"
type textarea "Mēs to darīsim"
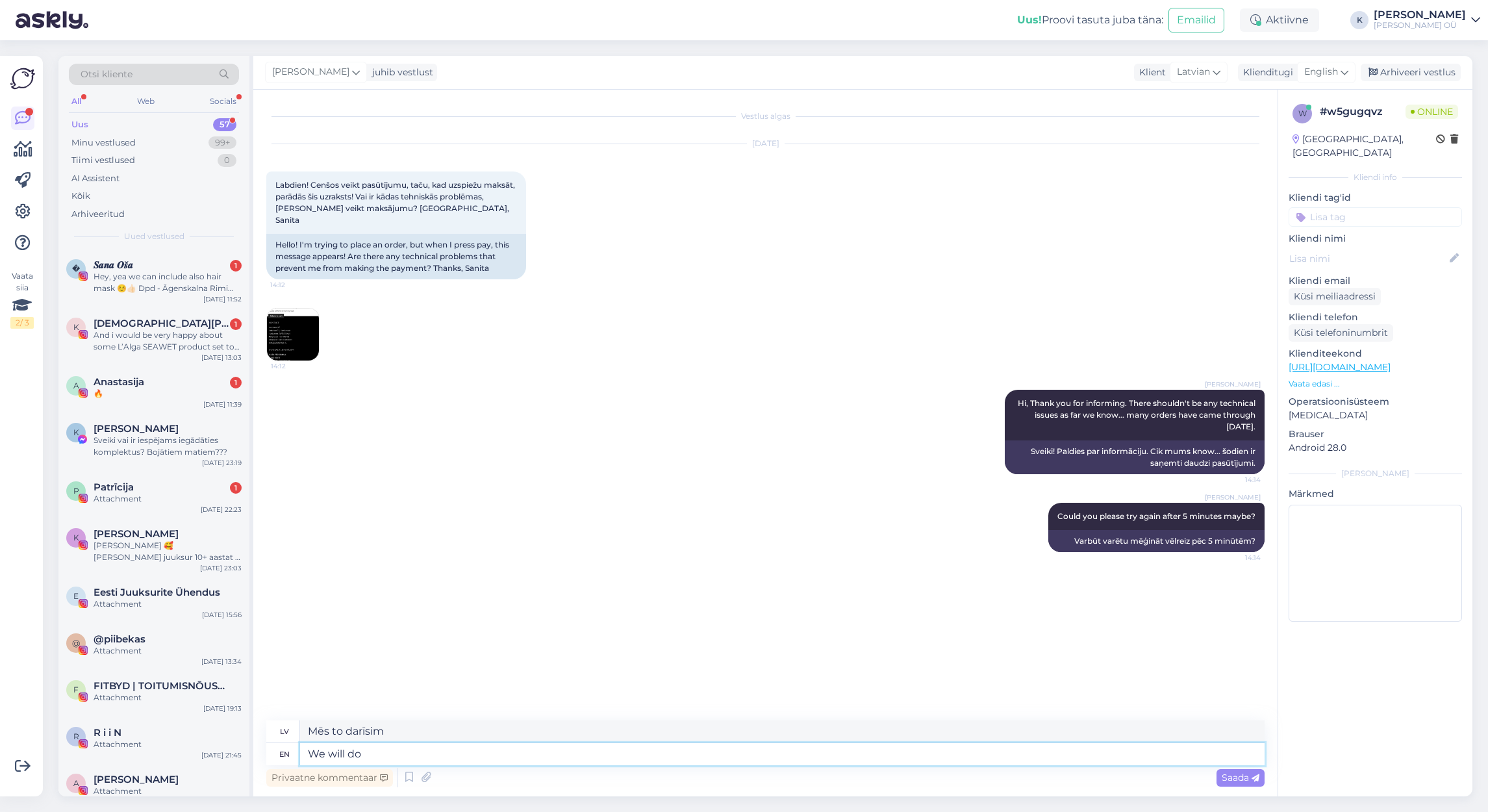
type textarea "We will do"
type textarea "Mēs darīsim"
type textarea "We will do quick s"
type textarea "Mēs darīsim ātri"
type textarea "We will do quick session"
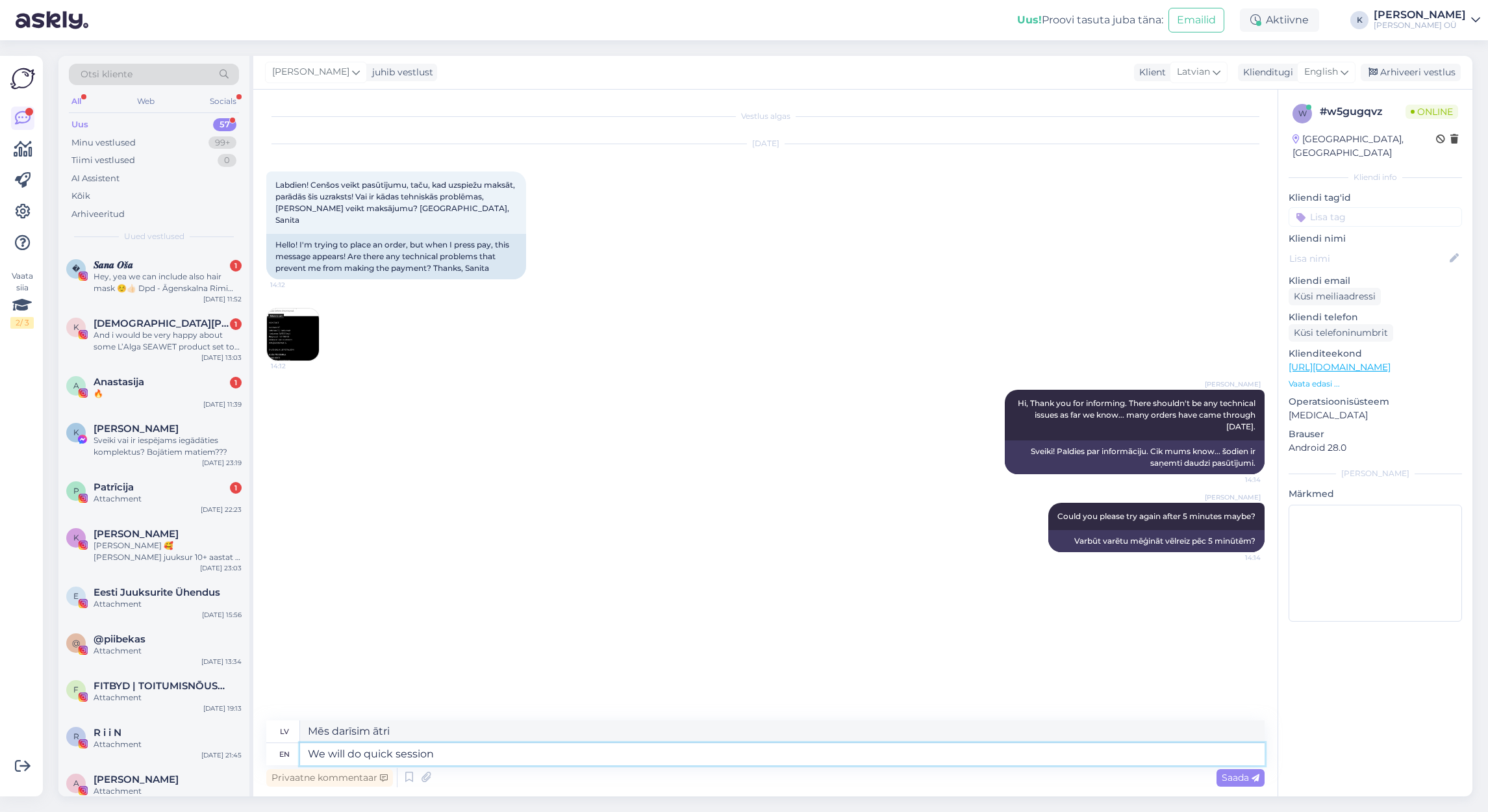
type textarea "Mēs veiksim ātru sesiju"
type textarea "We will do quick session clean un"
type textarea "Mēs veiksim ātru sesijas tīrīšanu"
type textarea "We will do quick session clean un,"
type textarea "Mēs veiksim ātru sesijas tīrīšanu,"
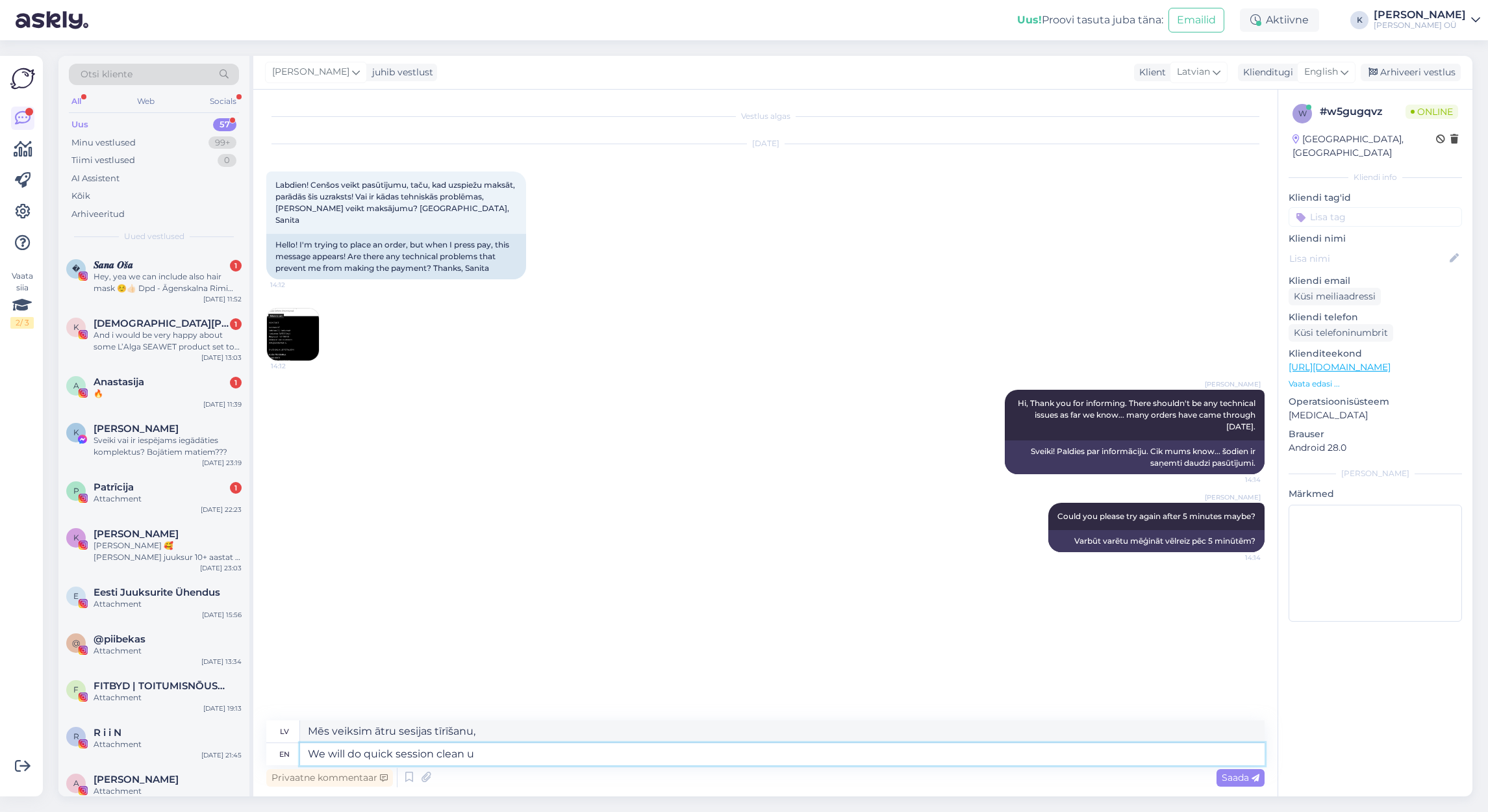
type textarea "We will do quick session clean up"
type textarea "Mēs veiksim ātru sesijas tīrīšanu"
type textarea "We will do quick session clean up, s"
type textarea "Mēs veiksim ātru sesijas sakopšanu,"
type textarea "We will do quick session clean up, sometimes it"
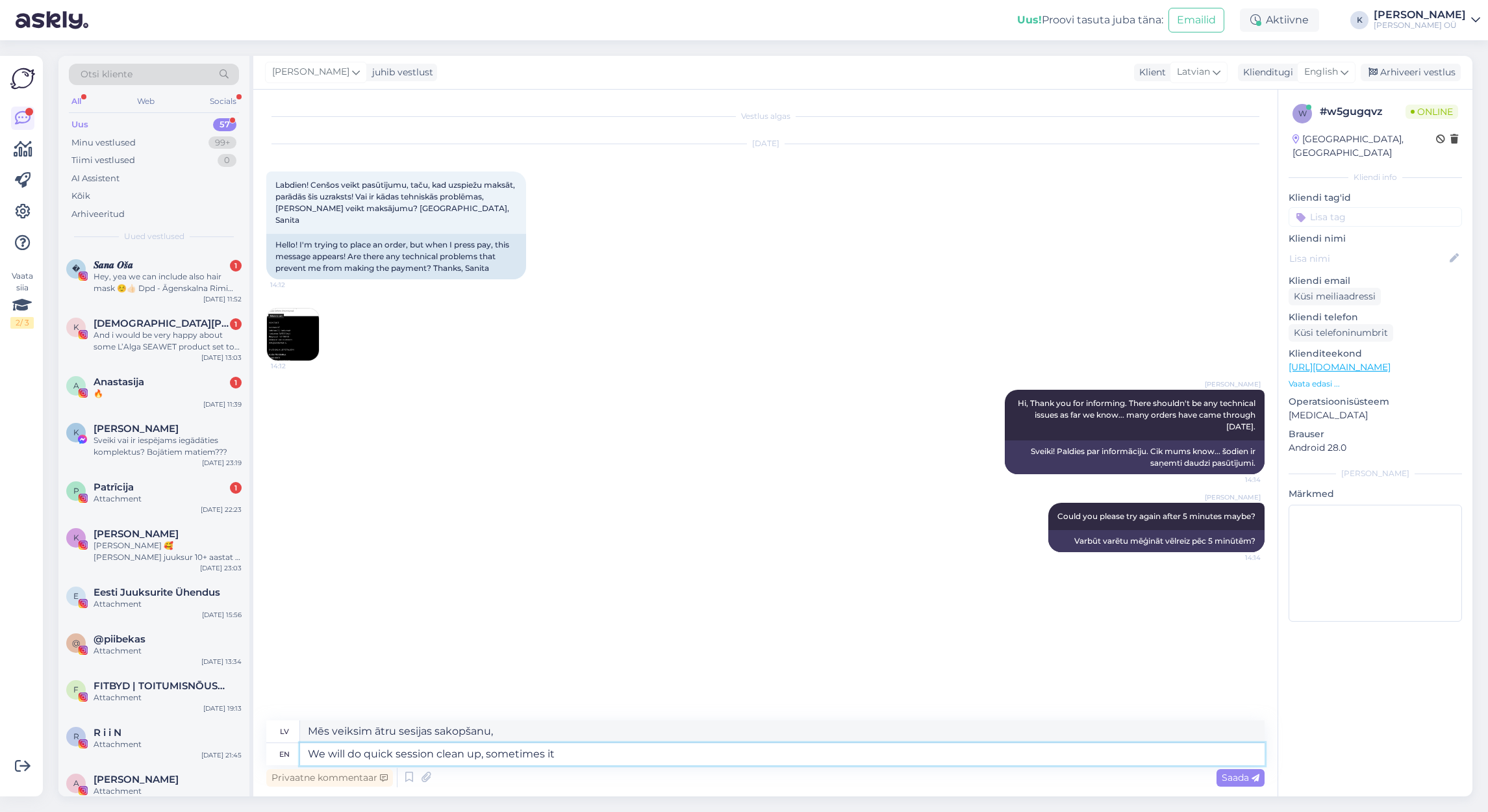
type textarea "Reizēm mēs veiksim ātru sesijas sakopšanu"
type textarea "We will do quick session clean up, sometimes it h"
type textarea "Mēs veiksim ātru sesijas sakopšanu, dažreiz tā"
type textarea "We will do quick session clean up, sometimes it helps a"
type textarea "Mēs veiksim ātru sesijas sakopšanu, dažreiz tas palīdz."
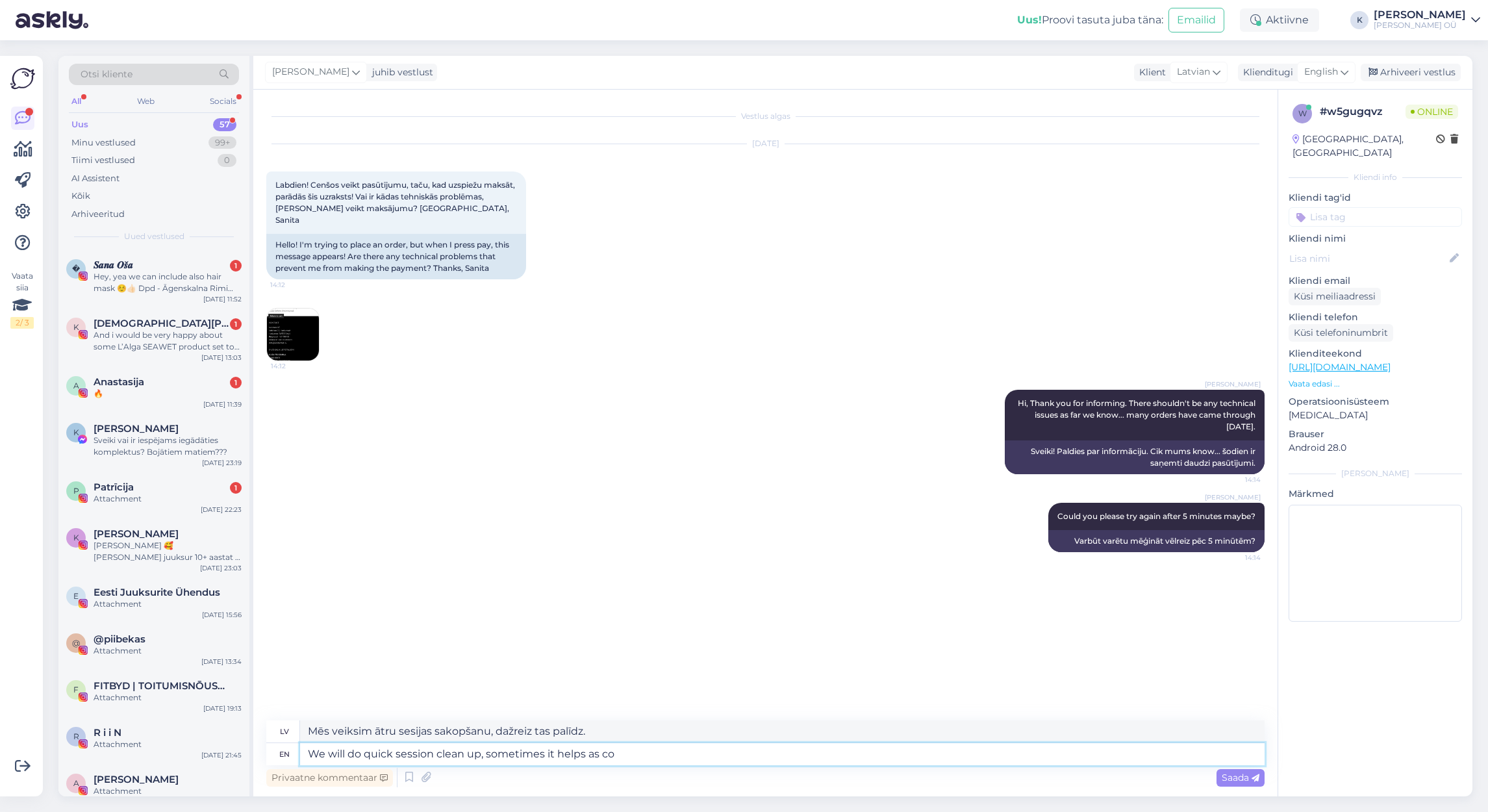
type textarea "We will do quick session clean up, sometimes it helps as coo"
type textarea "Mēs veiksim ātru sesijas sakopšanu, dažreiz tas palīdz, jo"
type textarea "We will do quick session clean up, sometimes it helps"
type textarea "Mēs veiksim ātru sesijas sakopšanu, dažreiz tas palīdz."
type textarea "We will do quick session clean up, sometimes it helps frim"
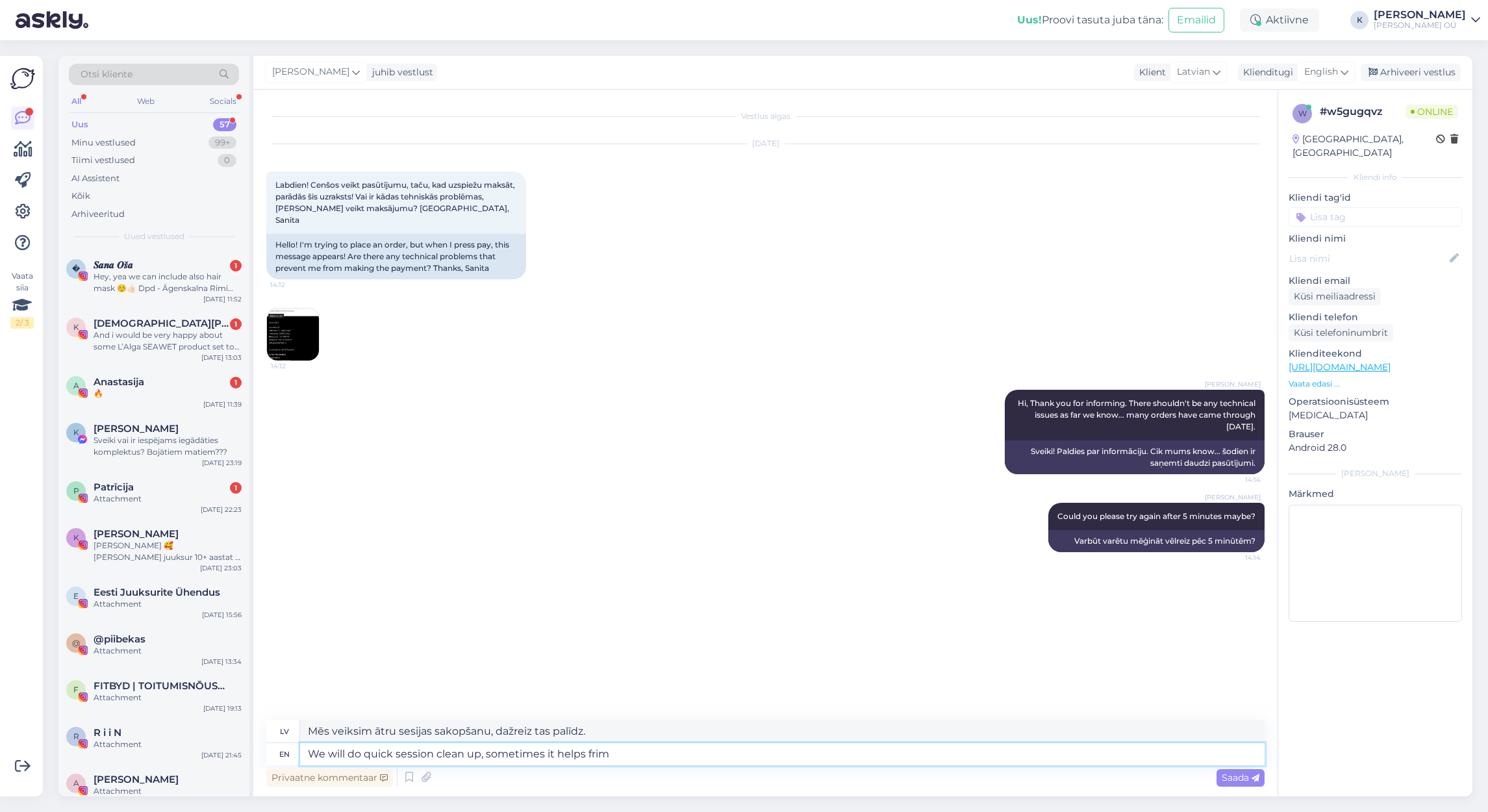
type textarea "Mēs veiksim ātru sesijas sakopšanu, dažreiz tas palīdz nomierināties."
type textarea "We will do quick session clean up, sometimes it helps fr"
type textarea "Mēs veiksim ātru sesijas sakopšanu, dažreiz tas palīdz noderēt."
drag, startPoint x: 611, startPoint y: 754, endPoint x: 309, endPoint y: 749, distance: 302.0
click at [309, 749] on textarea "We will do quick session clean up, sometimes it helps fr" at bounding box center [781, 753] width 964 height 22
